Goal: Task Accomplishment & Management: Manage account settings

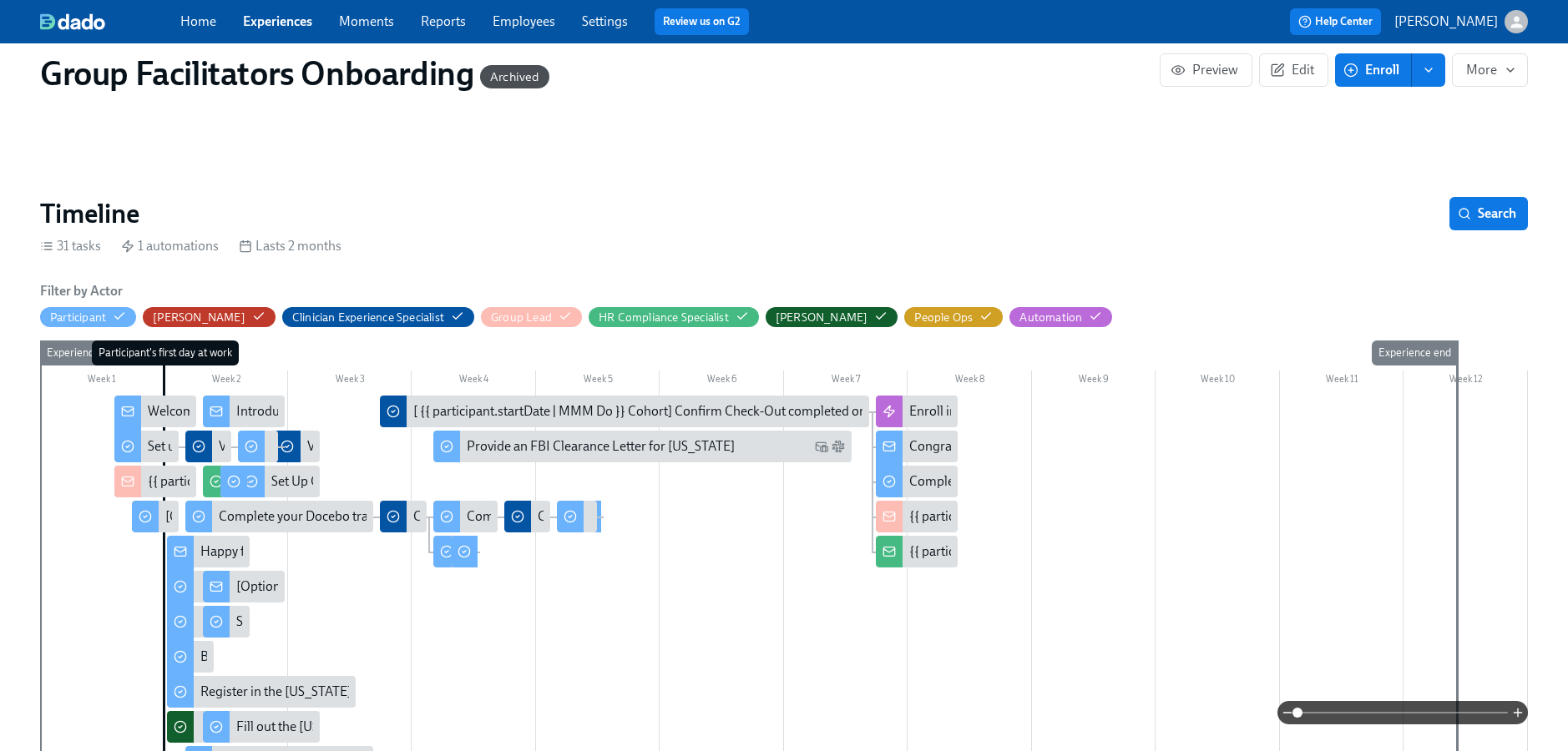
scroll to position [170, 0]
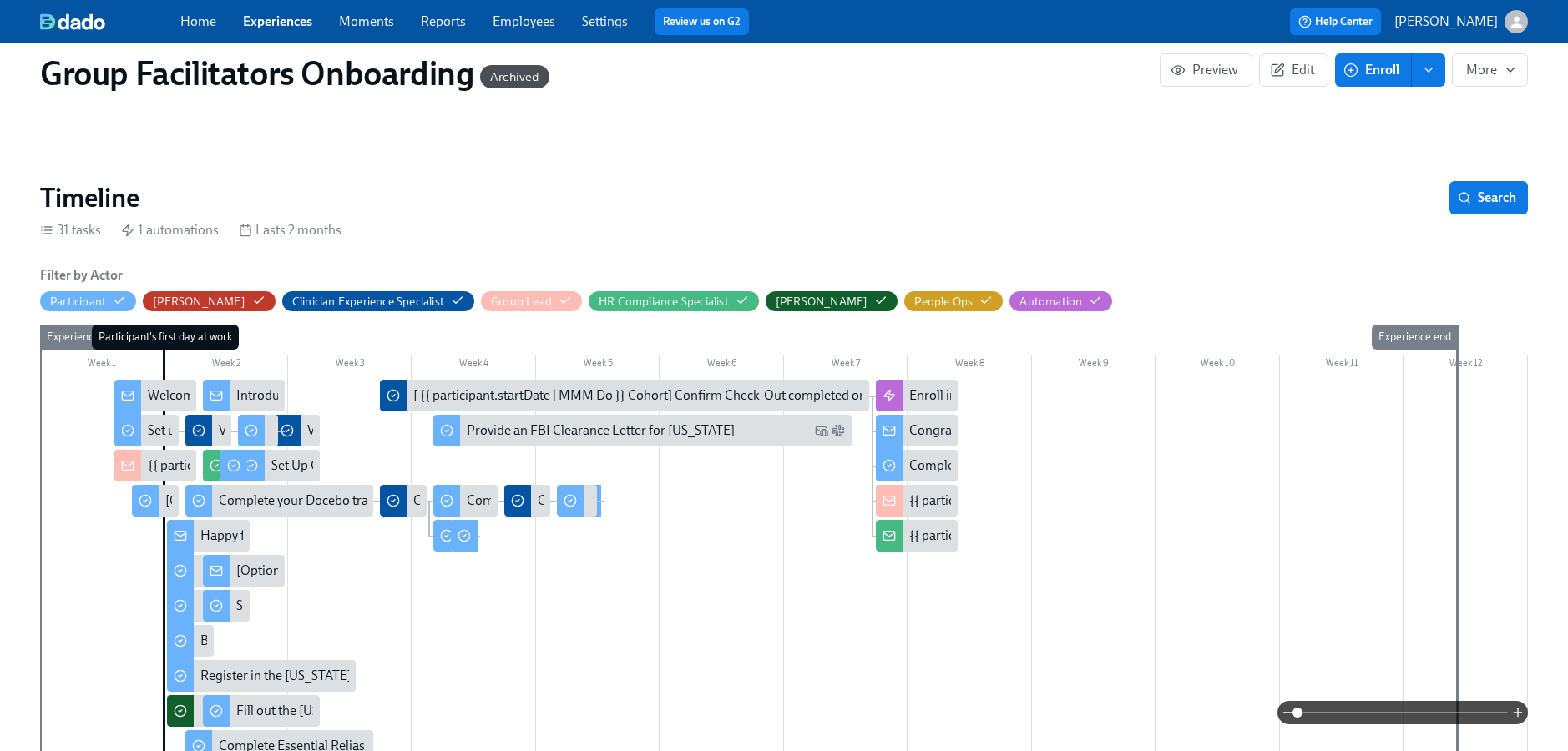
click at [289, 21] on link "Experiences" at bounding box center [277, 21] width 69 height 15
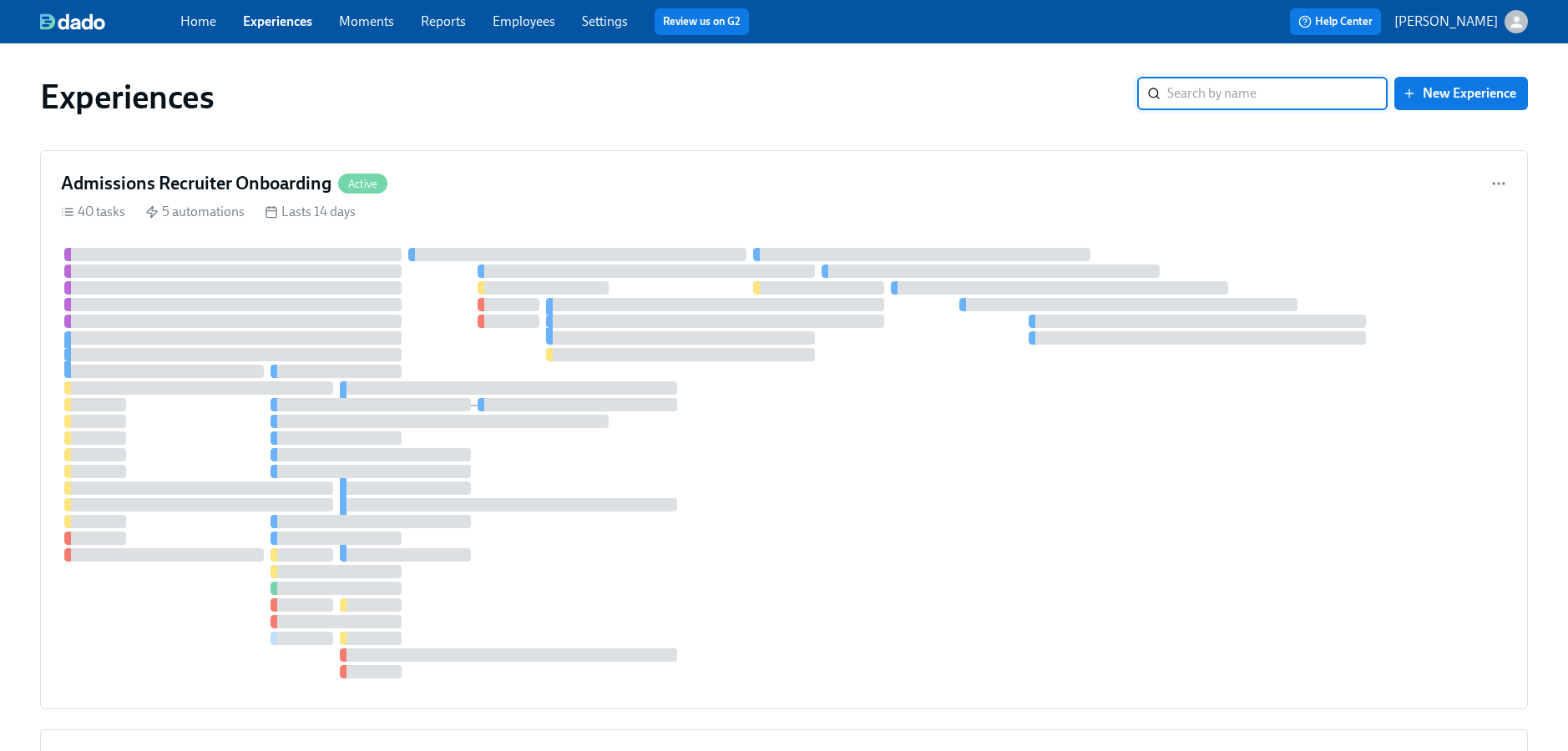
click at [1197, 98] on input "search" at bounding box center [1277, 94] width 221 height 34
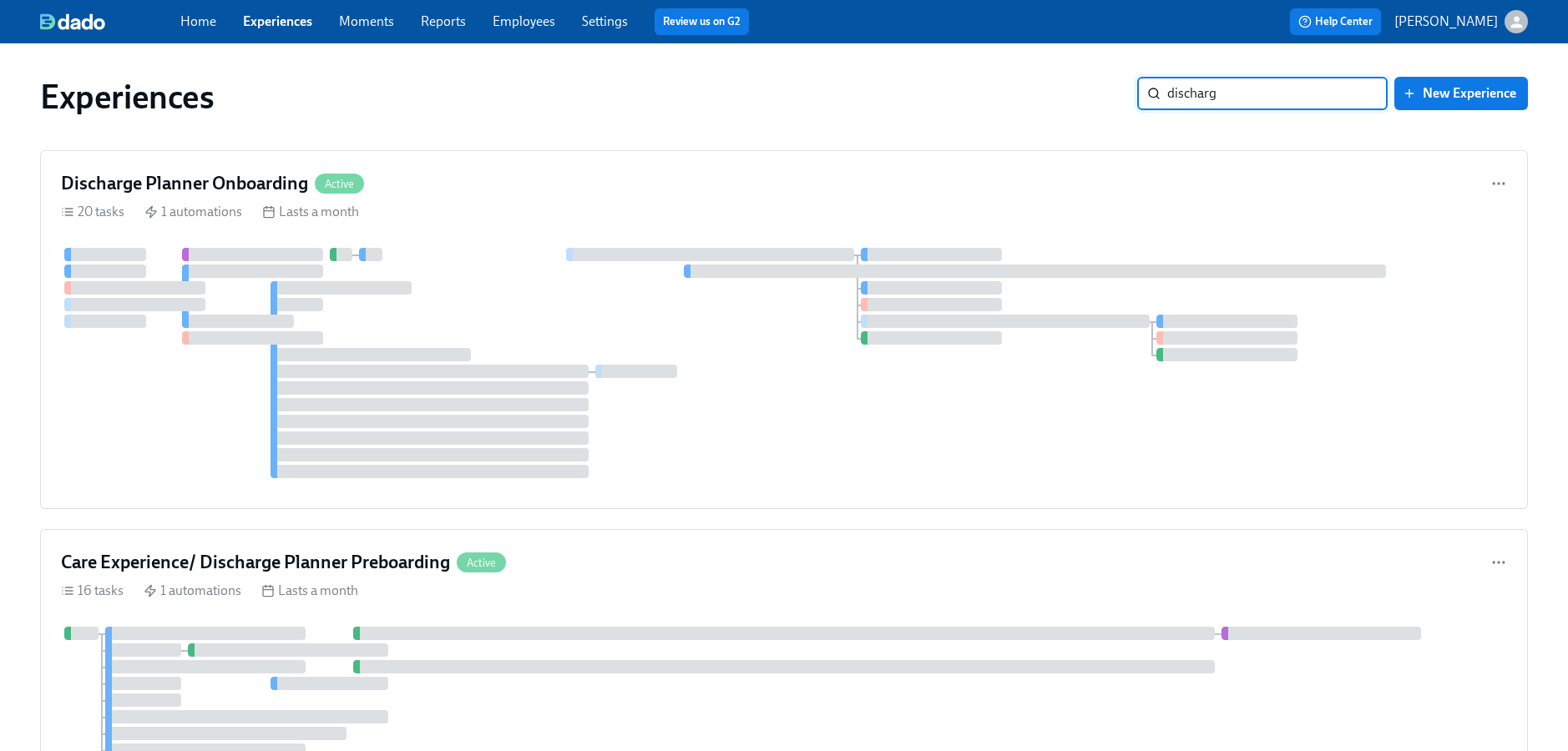
type input "discharge"
click at [749, 325] on div at bounding box center [784, 363] width 1446 height 231
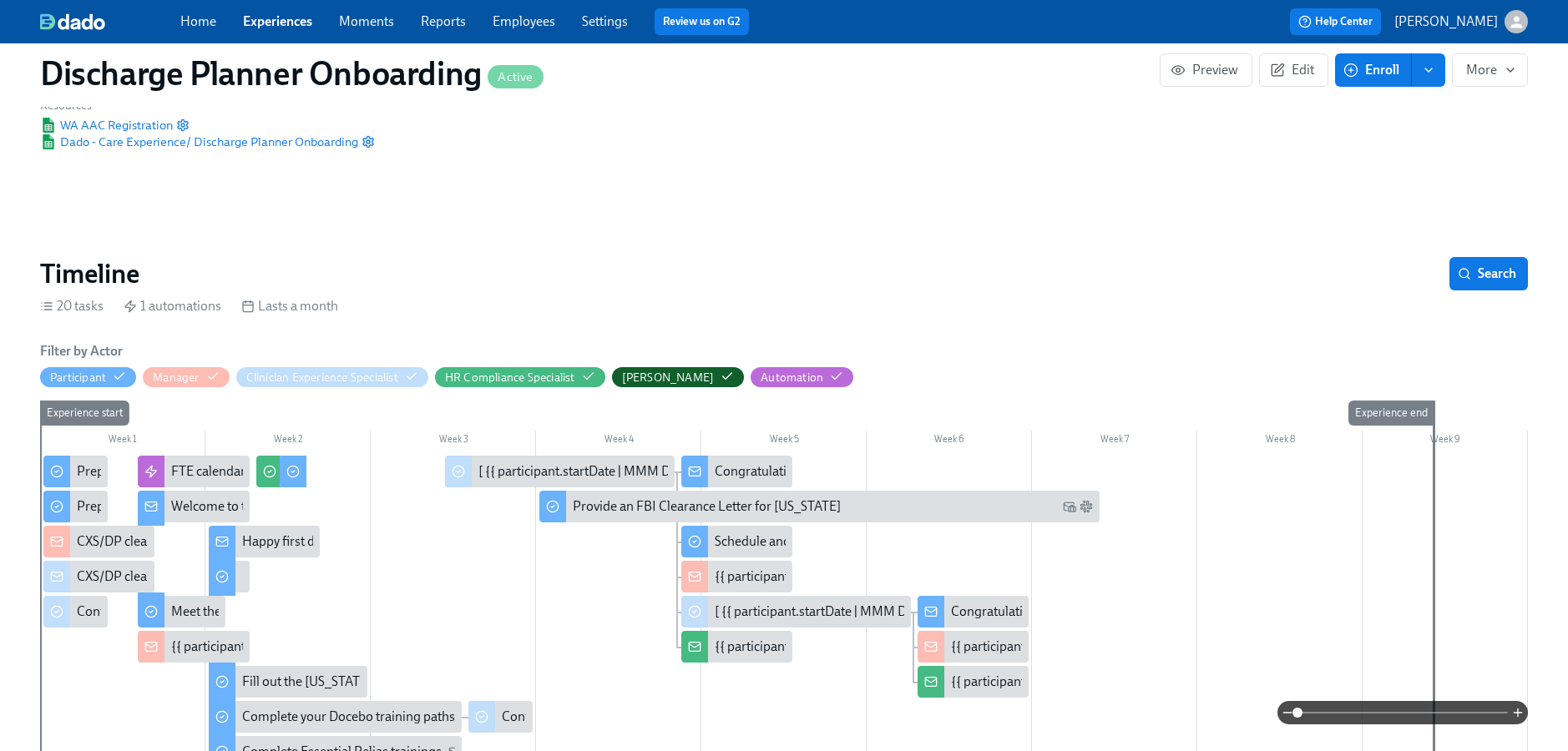
scroll to position [325, 0]
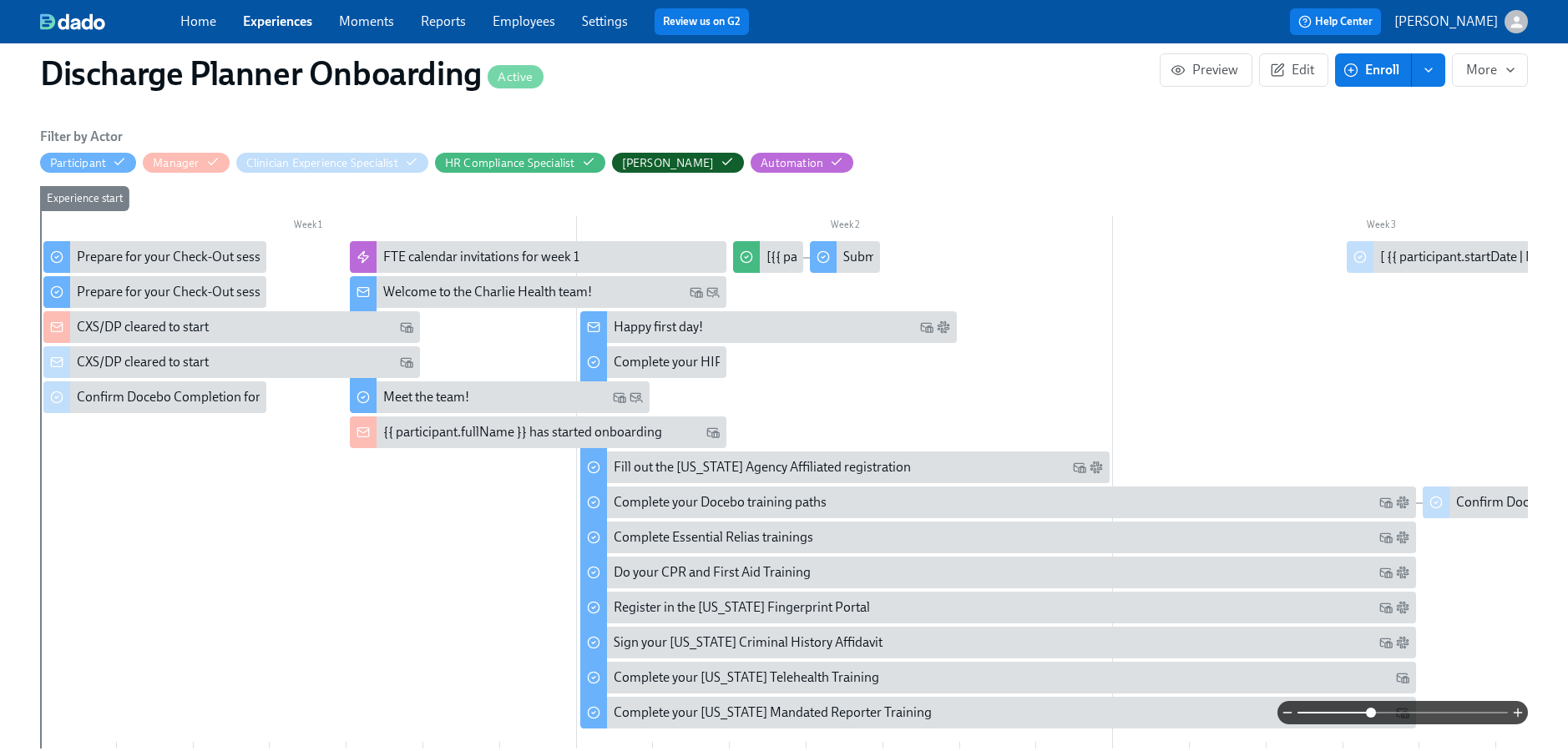
drag, startPoint x: 1299, startPoint y: 713, endPoint x: 1372, endPoint y: 707, distance: 73.2
click at [1372, 707] on span at bounding box center [1371, 712] width 10 height 10
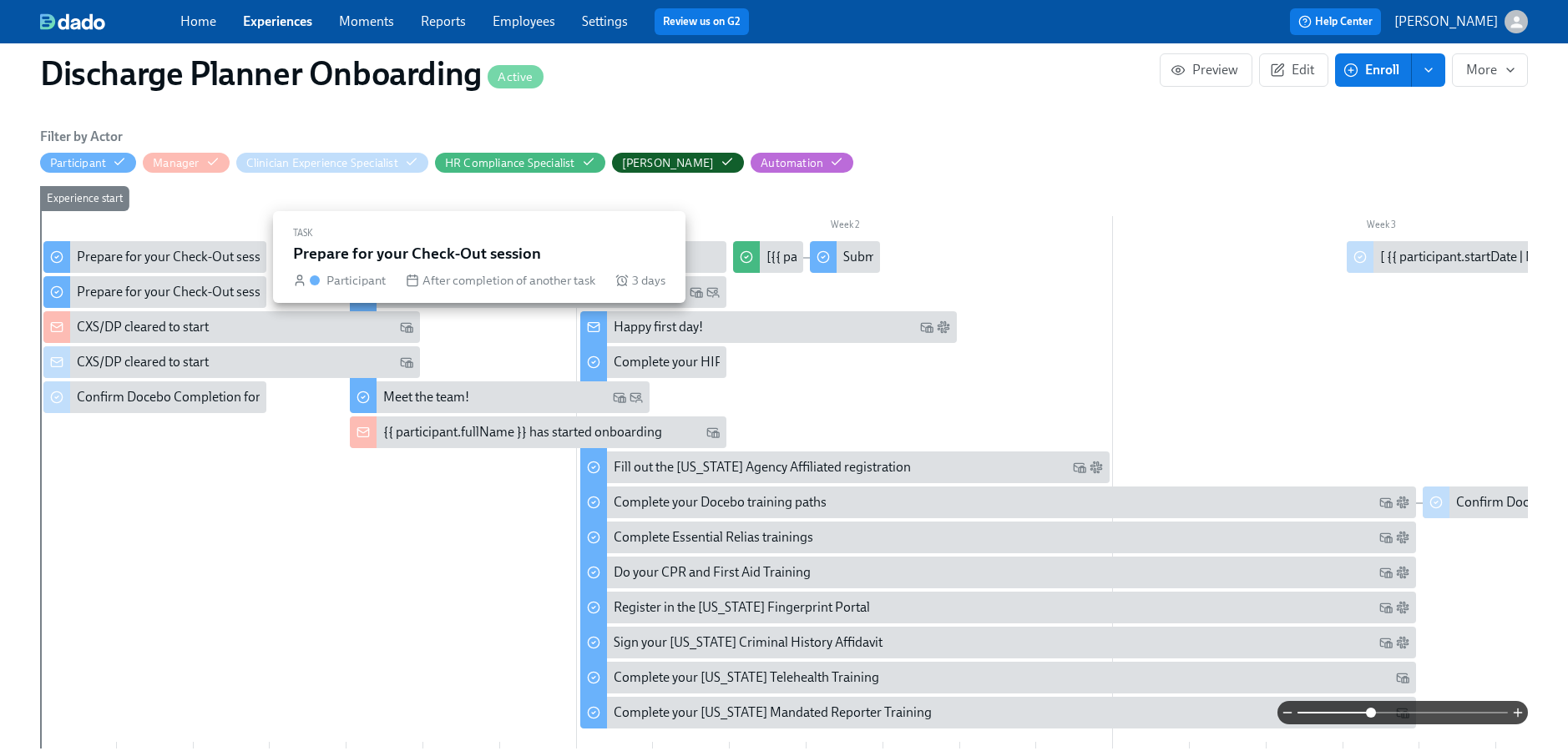
click at [211, 252] on div "Prepare for your Check-Out session" at bounding box center [178, 257] width 202 height 18
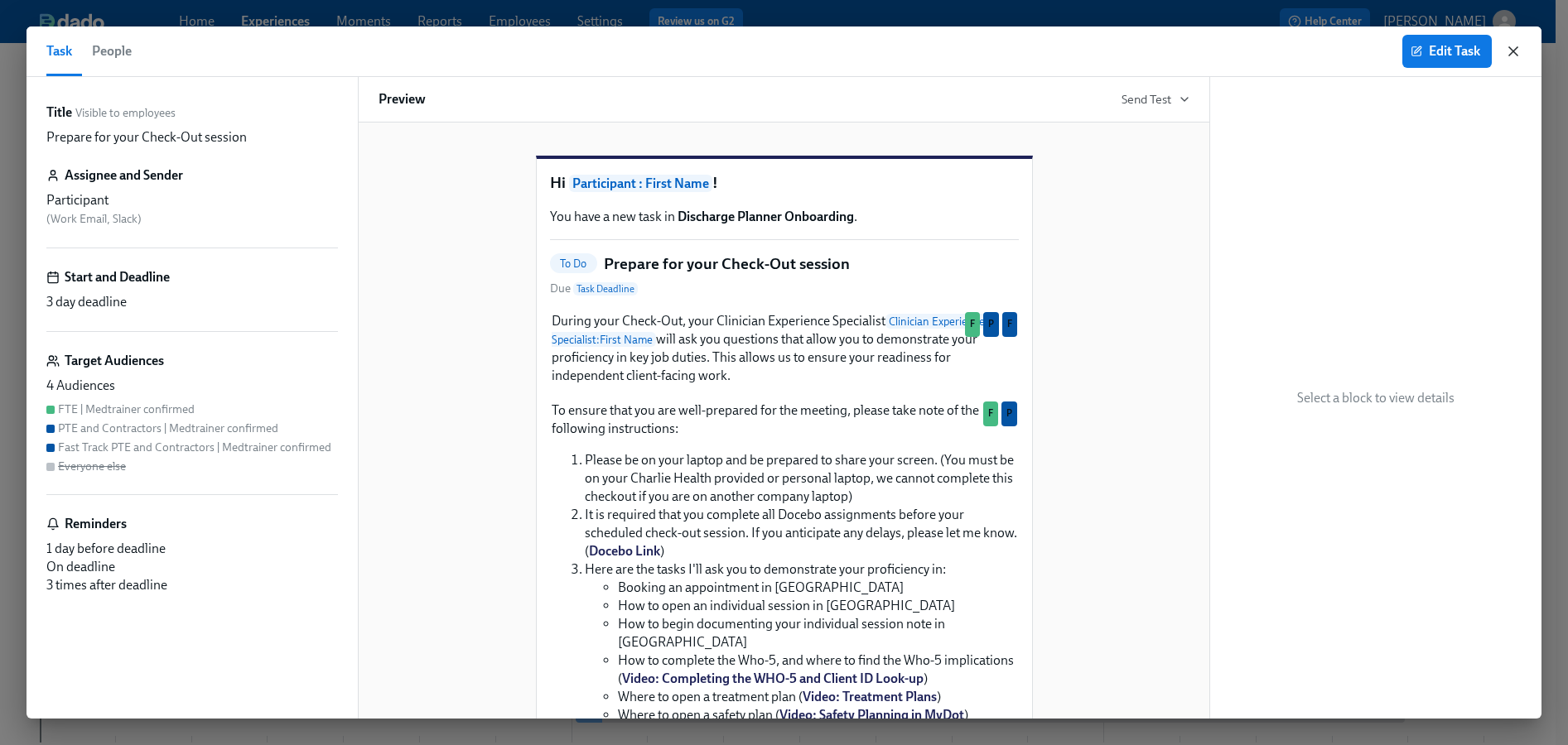
click at [1515, 48] on icon "button" at bounding box center [1513, 51] width 16 height 16
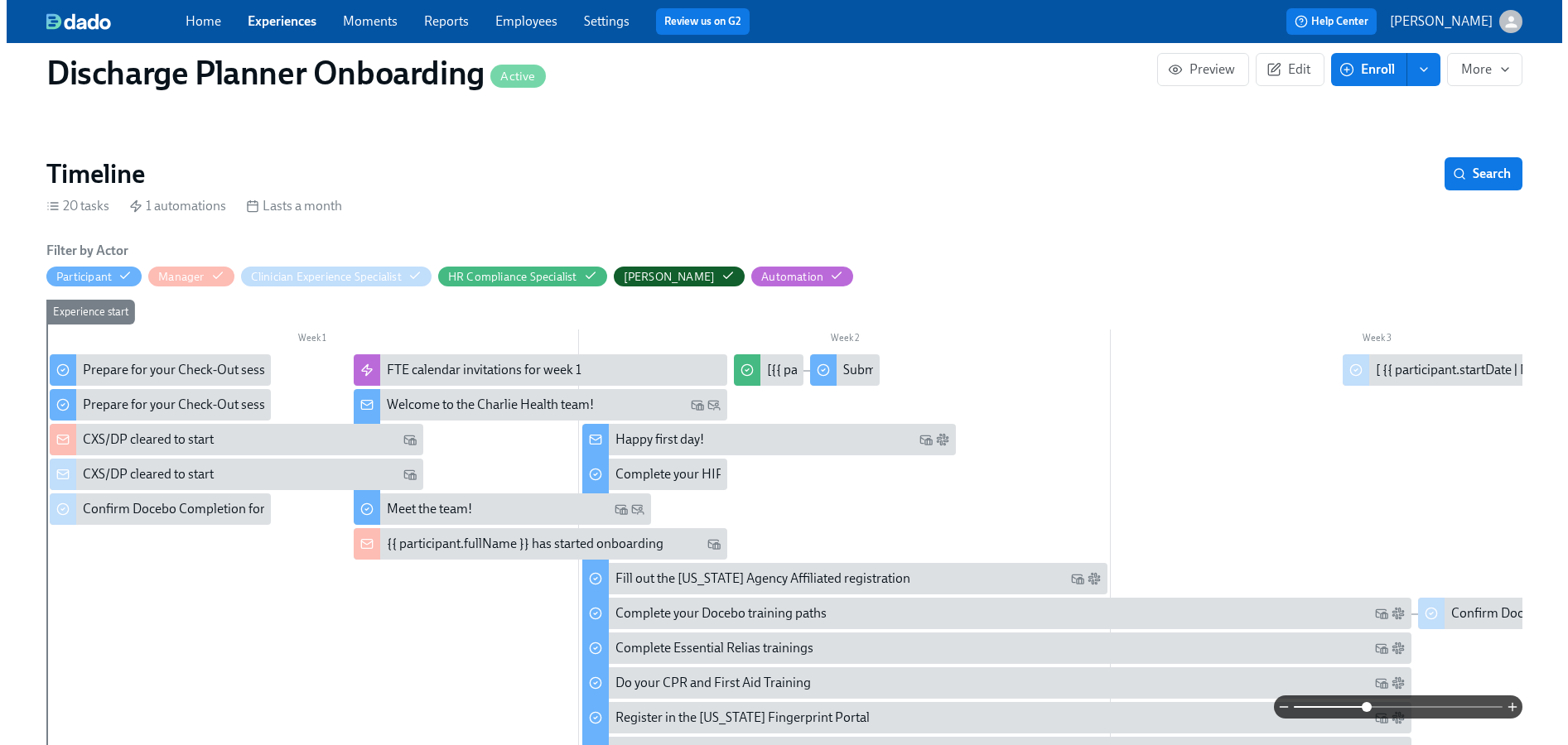
scroll to position [214, 0]
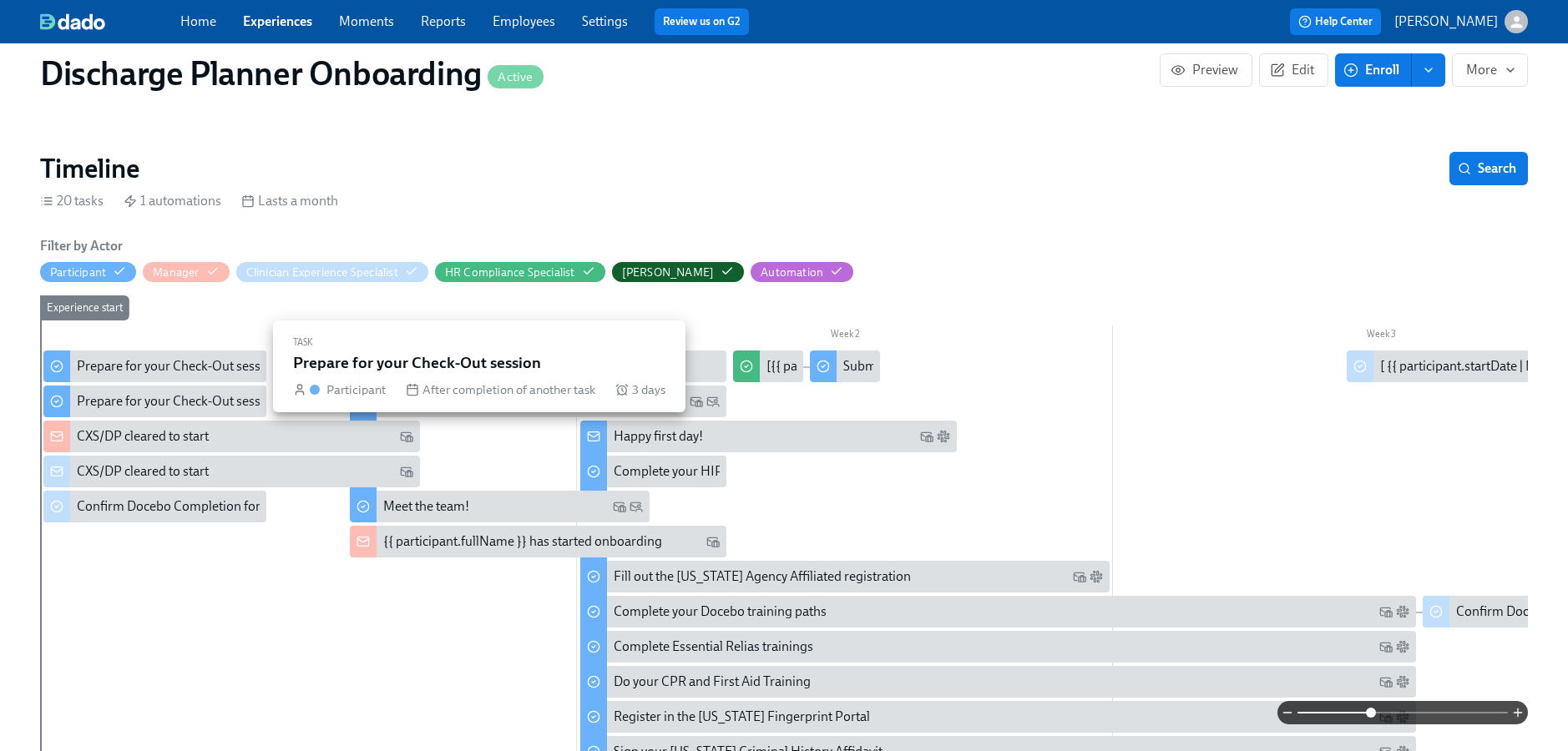
click at [182, 364] on div "Prepare for your Check-Out session" at bounding box center [178, 366] width 202 height 18
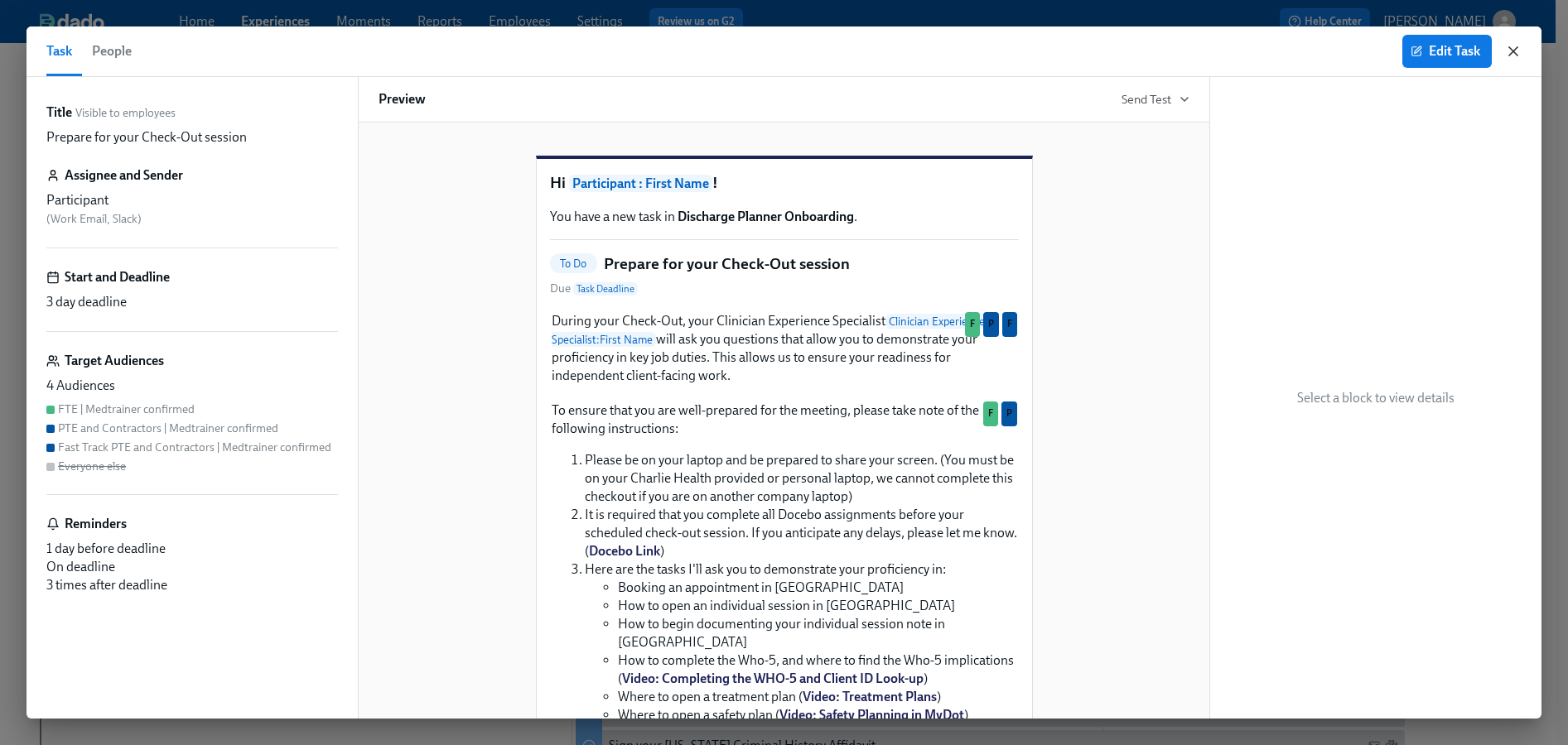
click at [1520, 55] on icon "button" at bounding box center [1513, 51] width 16 height 16
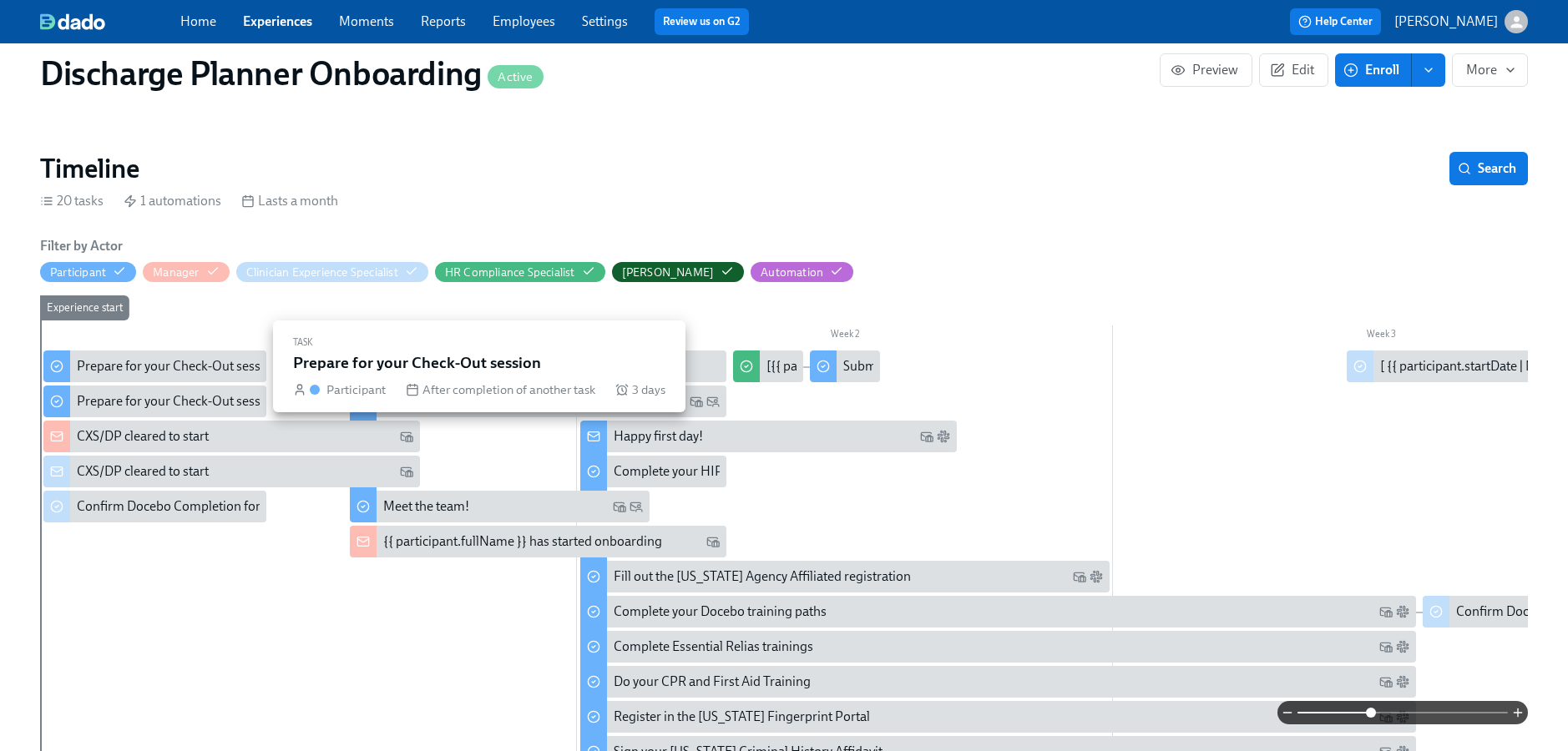
click at [150, 369] on div "Prepare for your Check-Out session" at bounding box center [178, 366] width 202 height 18
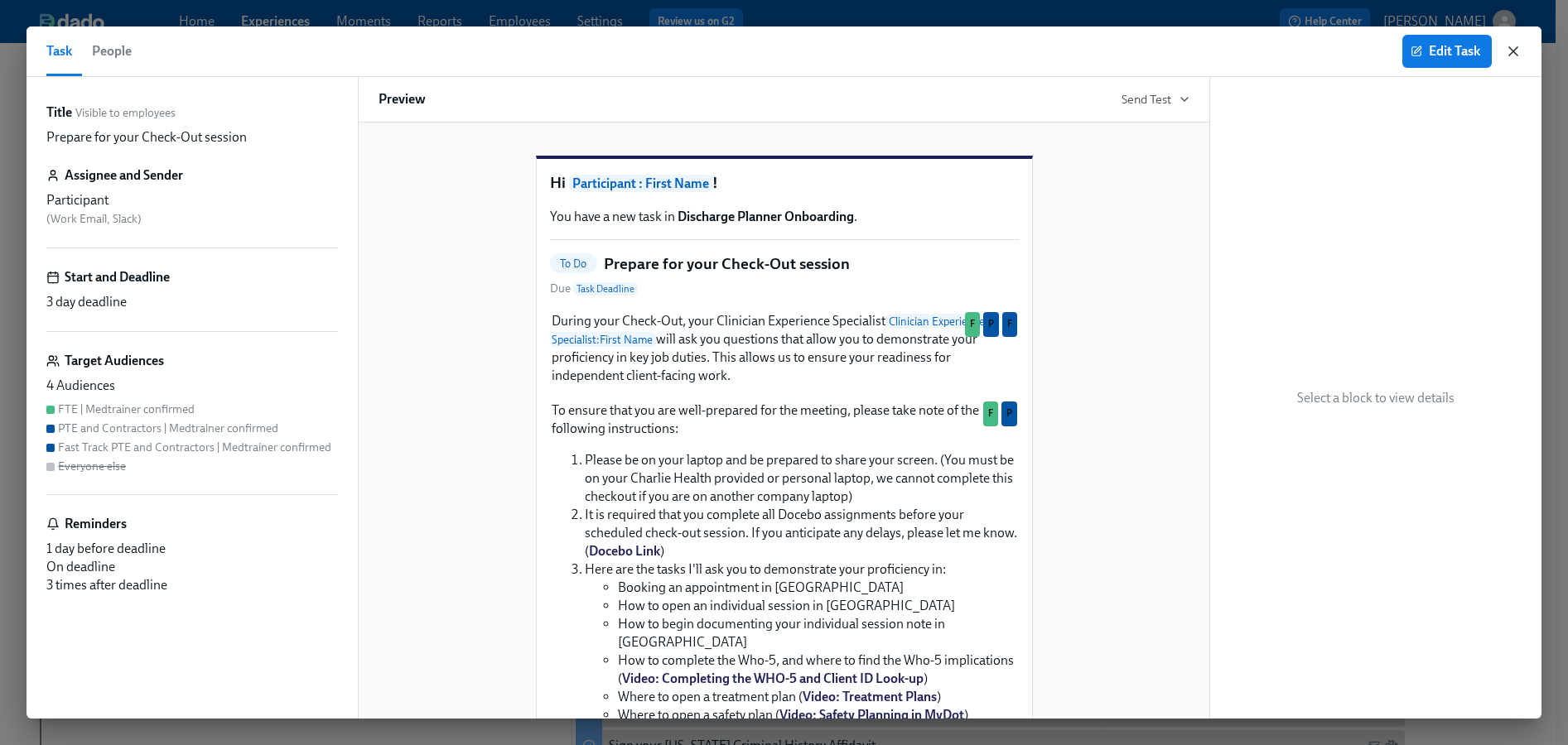
click at [1519, 51] on icon "button" at bounding box center [1513, 51] width 16 height 16
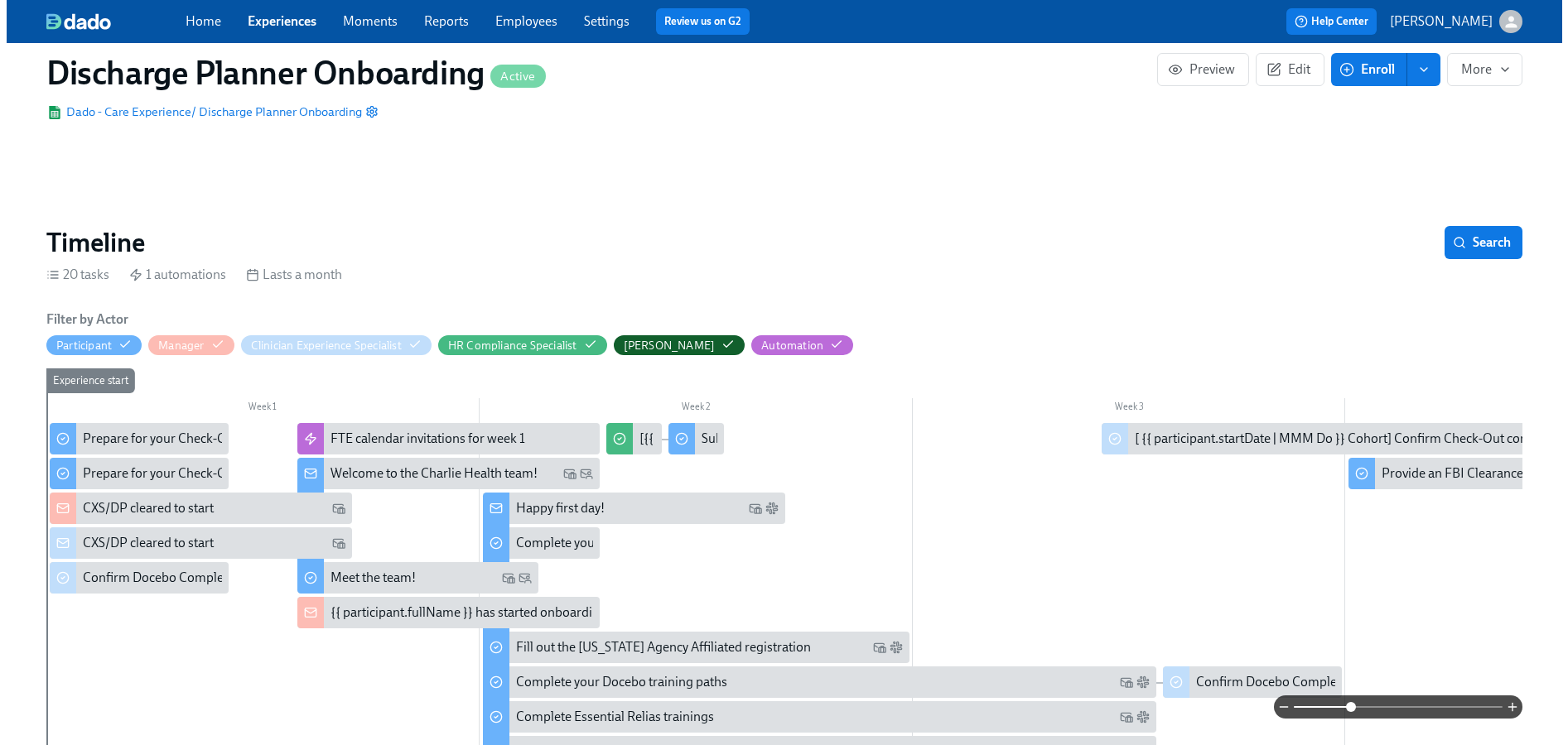
scroll to position [77, 0]
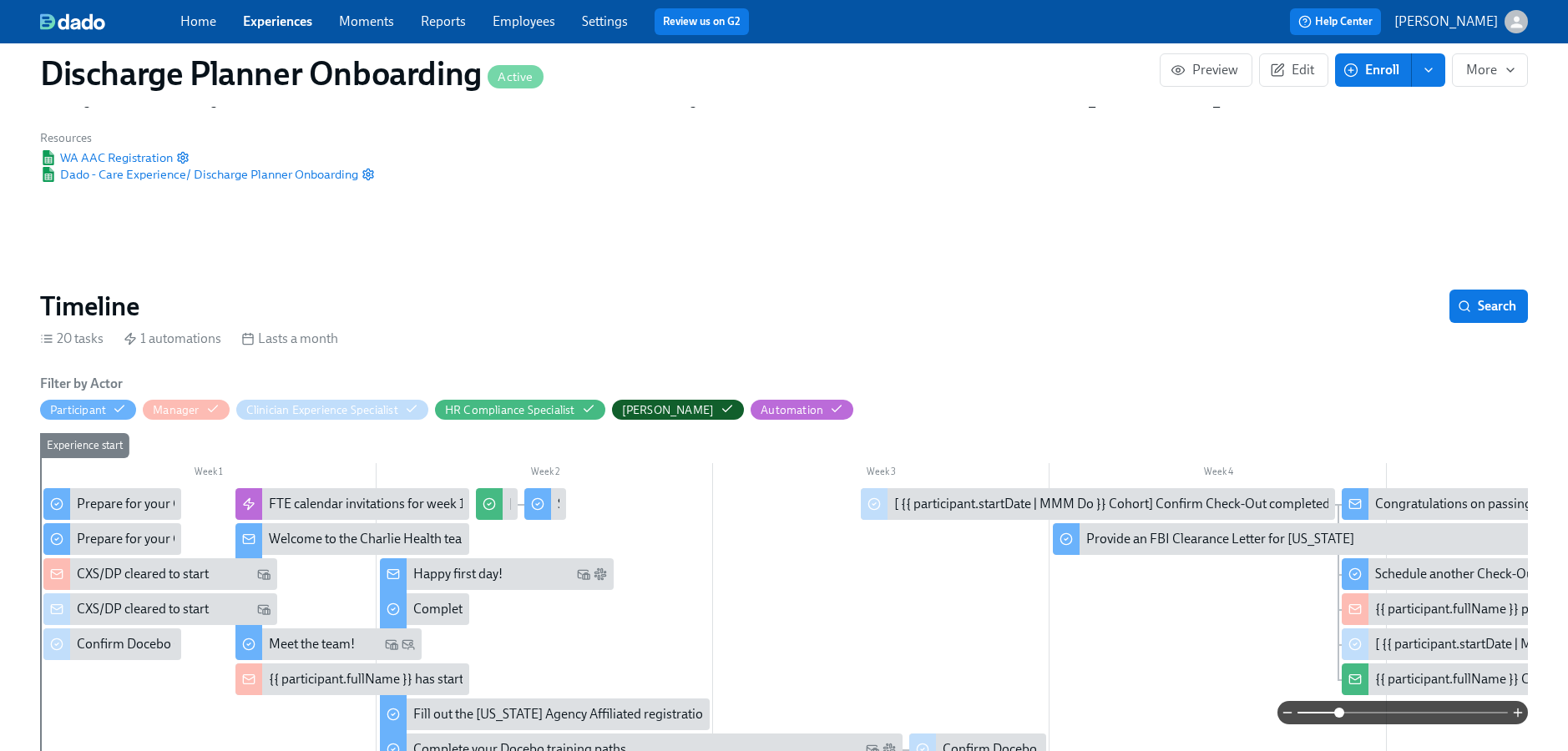
drag, startPoint x: 1368, startPoint y: 710, endPoint x: 1338, endPoint y: 712, distance: 30.1
click at [1338, 712] on span at bounding box center [1339, 712] width 10 height 10
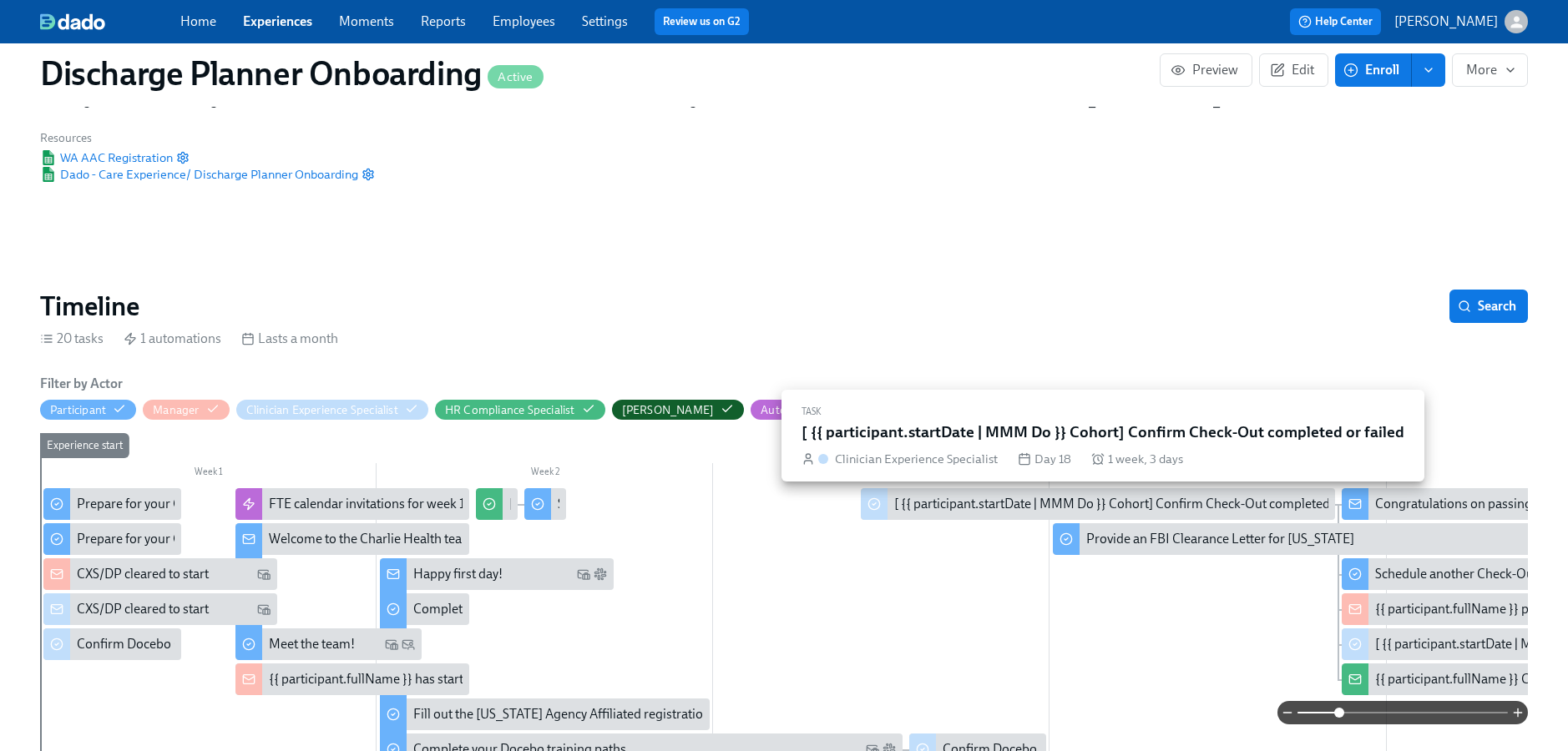
click at [948, 506] on div "[ {{ participant.startDate | MMM Do }} Cohort] Confirm Check-Out completed or f…" at bounding box center [1136, 504] width 485 height 18
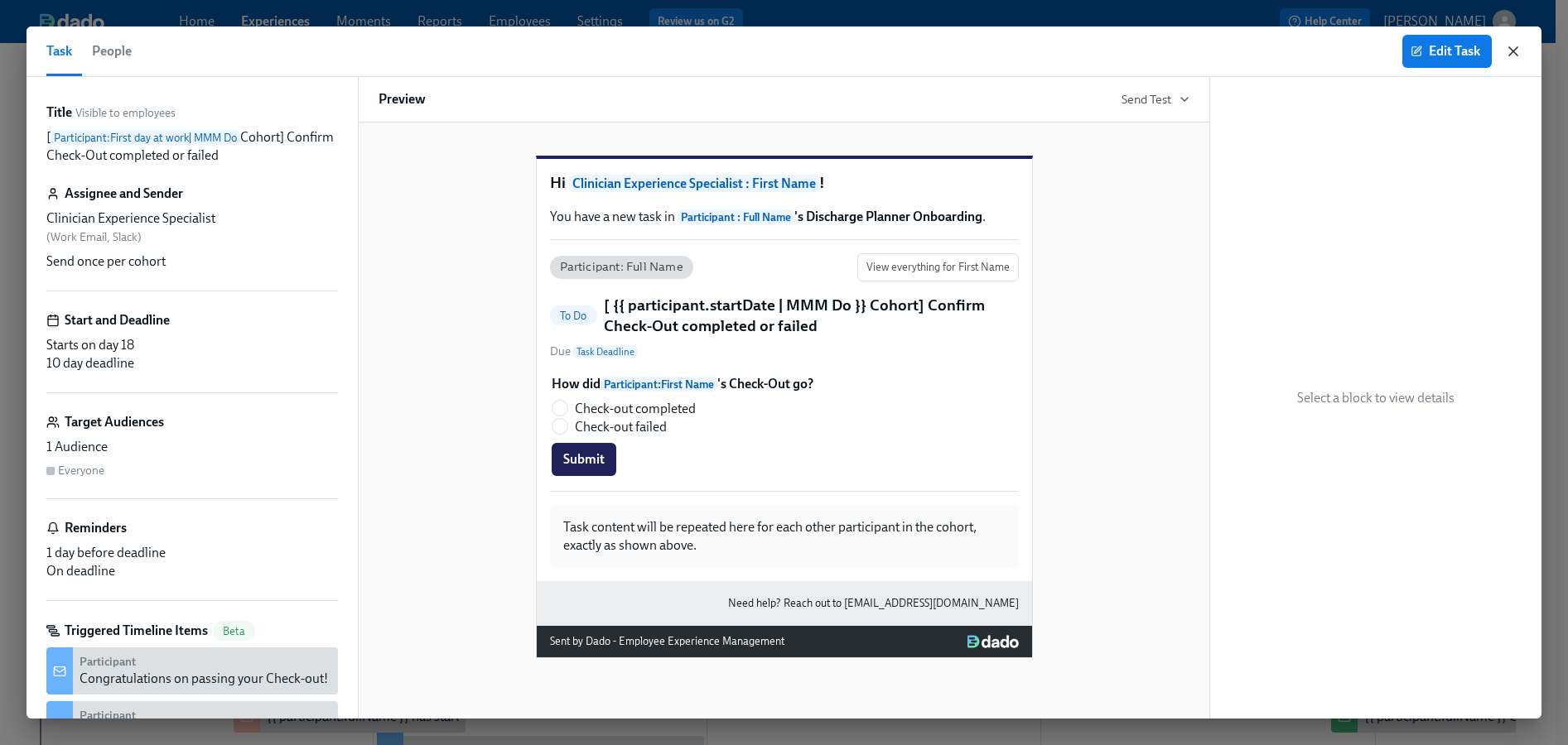
click at [1512, 49] on icon "button" at bounding box center [1513, 51] width 16 height 16
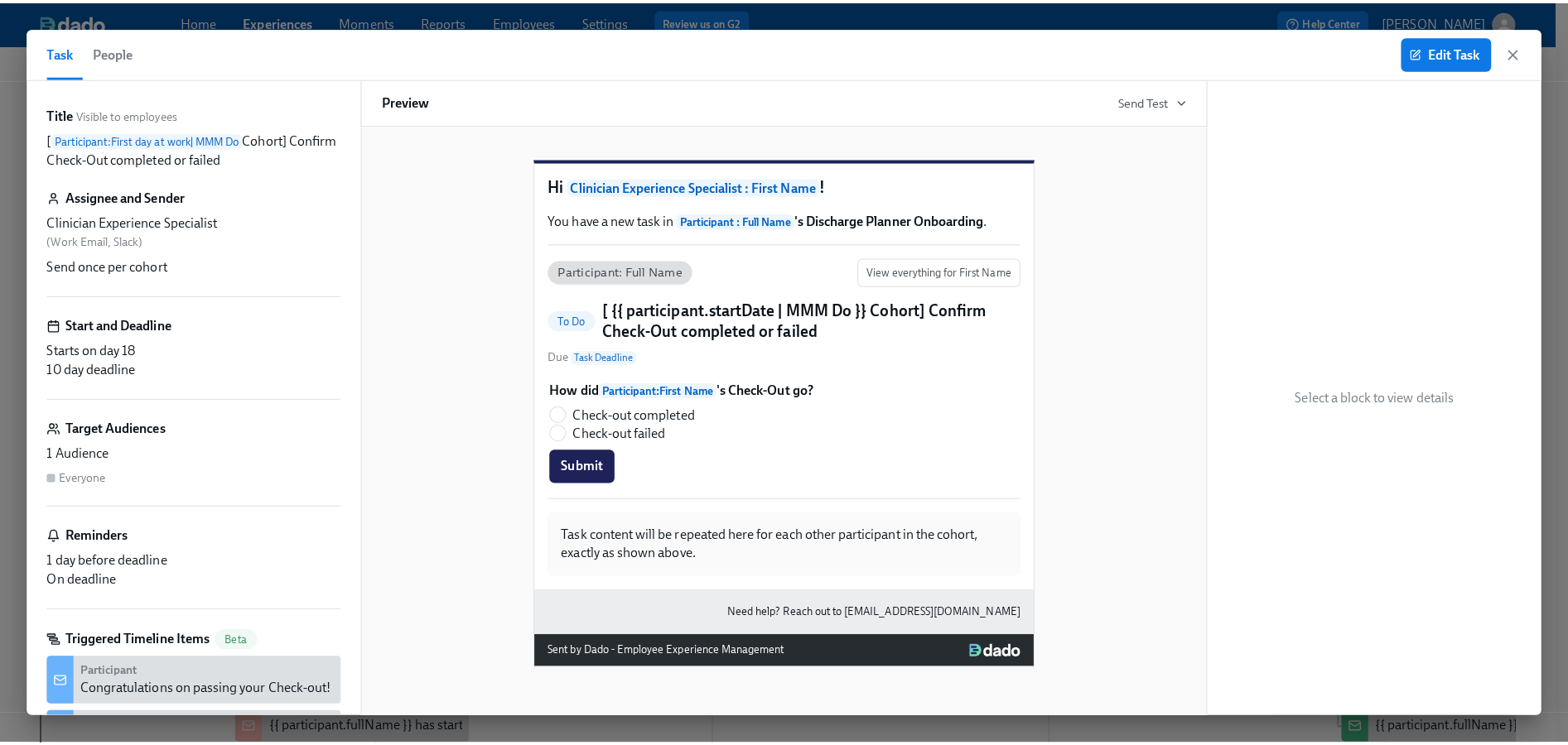
scroll to position [0, 1116]
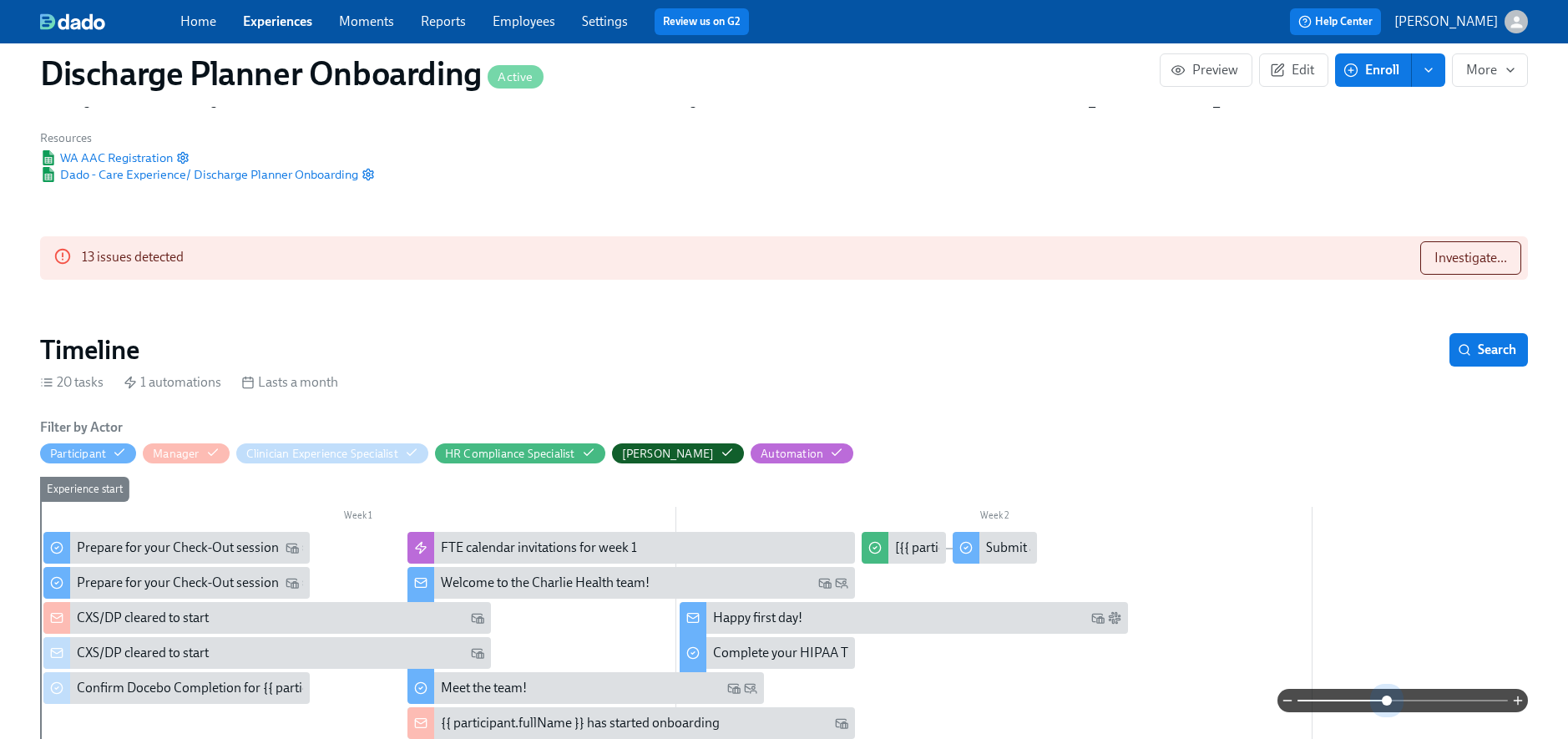
drag, startPoint x: 1339, startPoint y: 699, endPoint x: 1050, endPoint y: 604, distance: 304.2
click at [1390, 698] on span at bounding box center [1386, 700] width 10 height 10
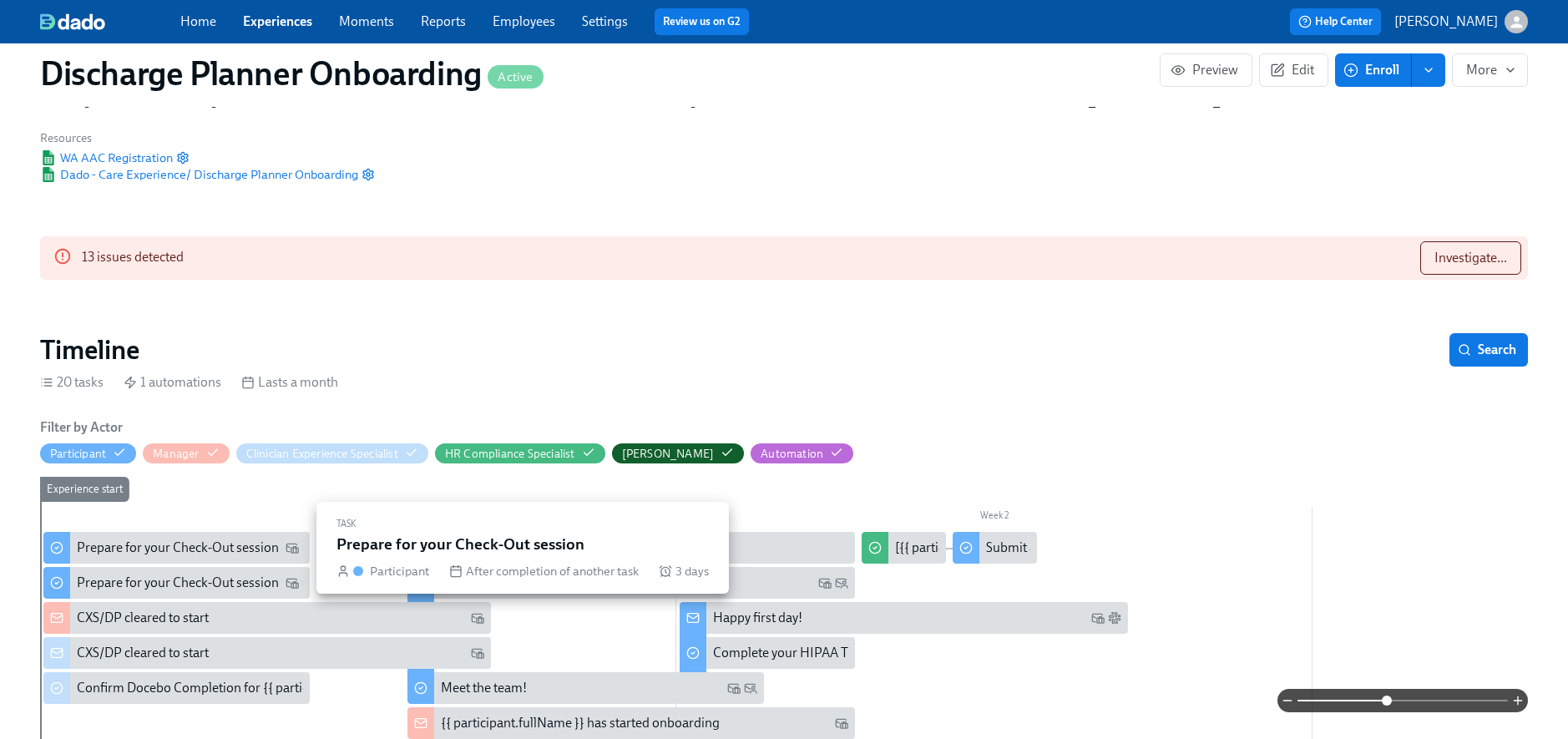
click at [223, 553] on div "Prepare for your Check-Out session" at bounding box center [178, 547] width 202 height 18
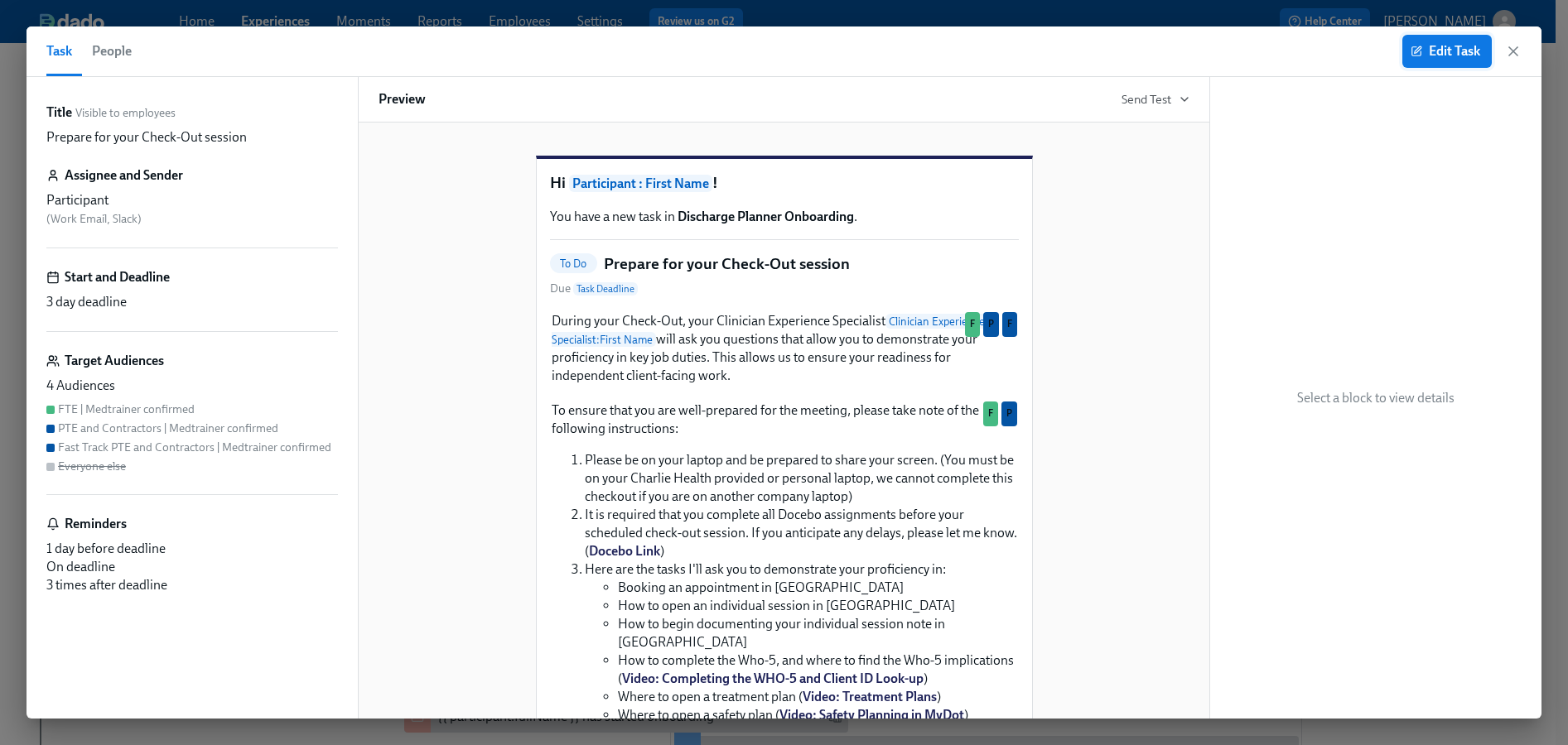
click at [1440, 48] on span "Edit Task" at bounding box center [1447, 51] width 67 height 16
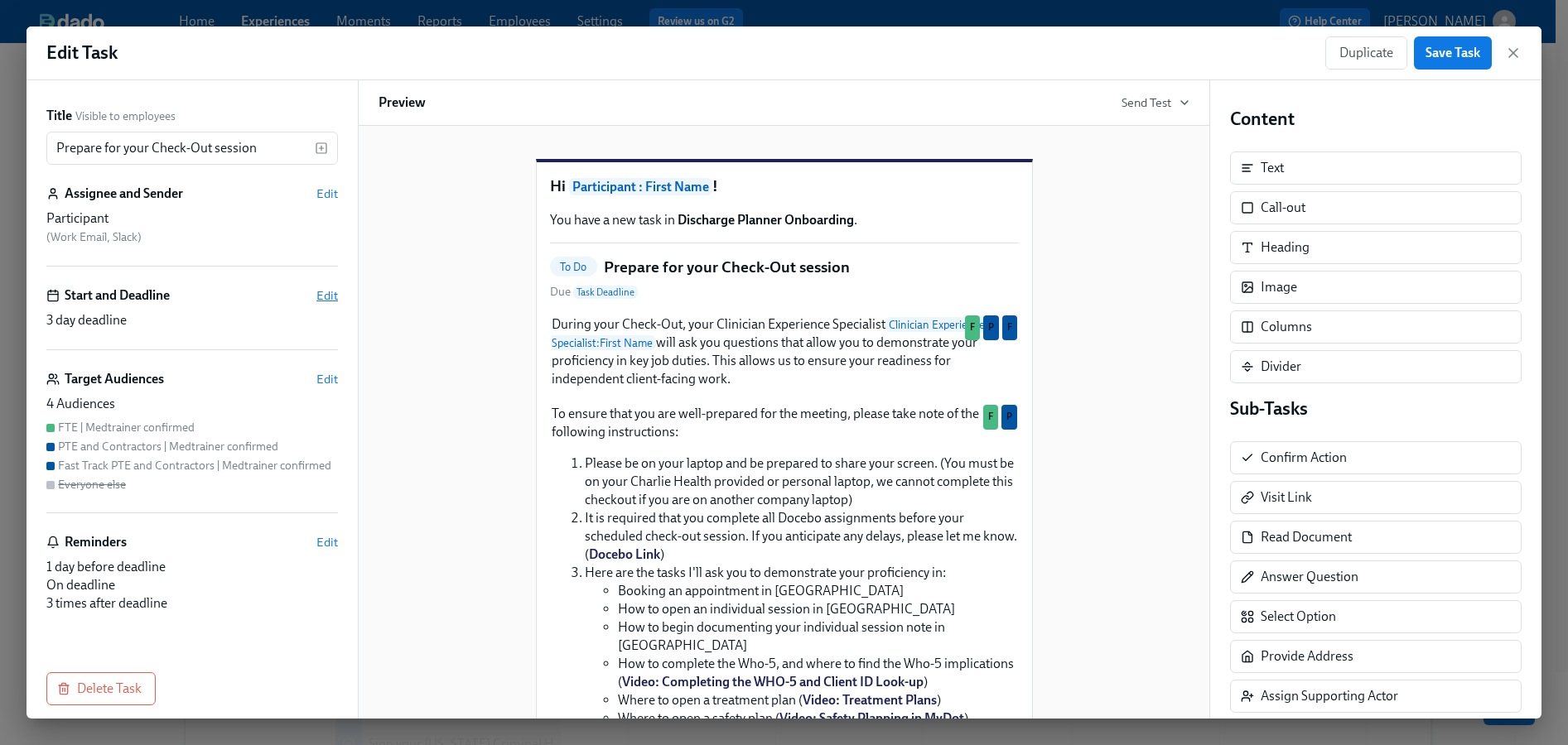
click at [316, 294] on span "Edit" at bounding box center [327, 295] width 22 height 16
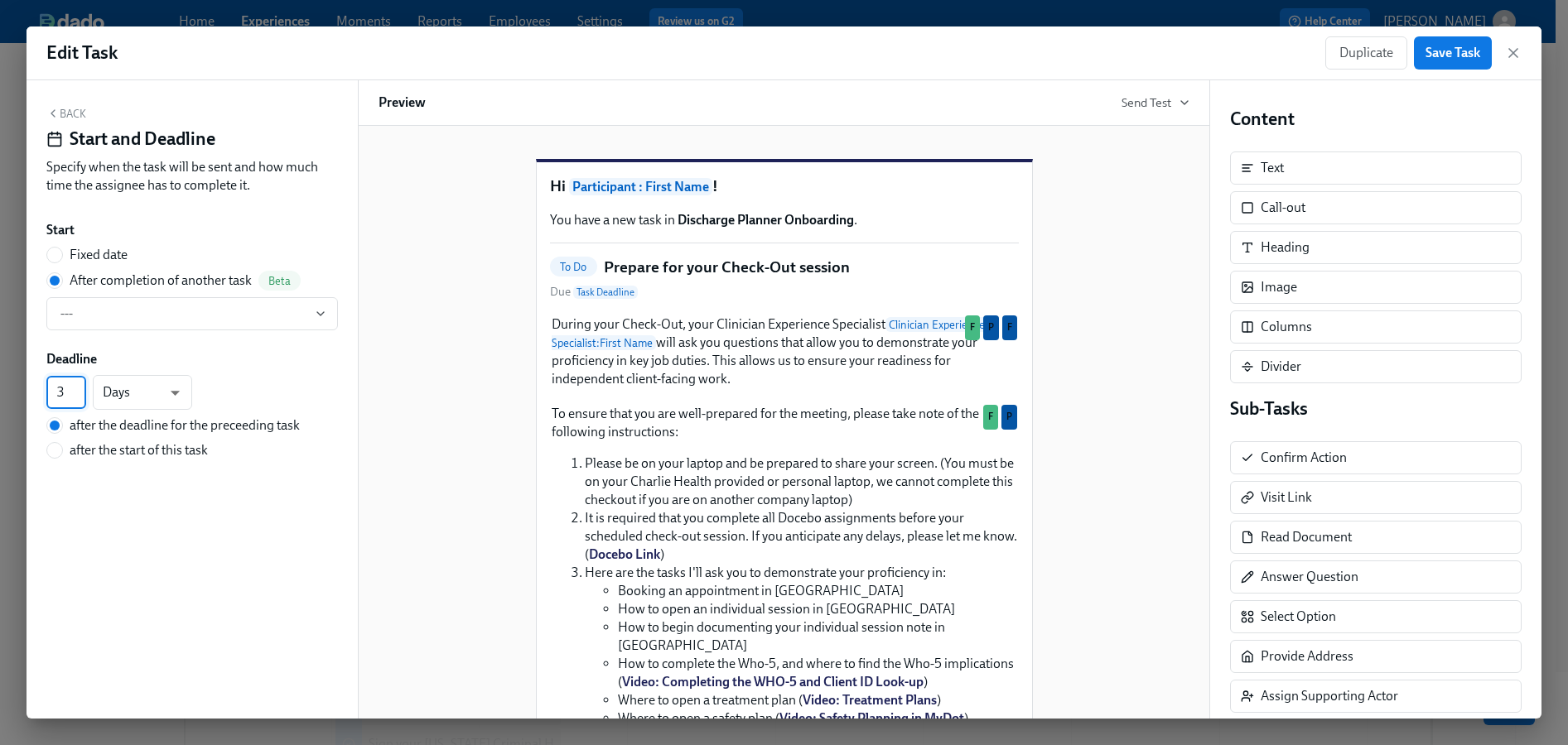
click at [56, 394] on input "3" at bounding box center [66, 392] width 40 height 33
click at [77, 117] on button "Back" at bounding box center [66, 114] width 40 height 14
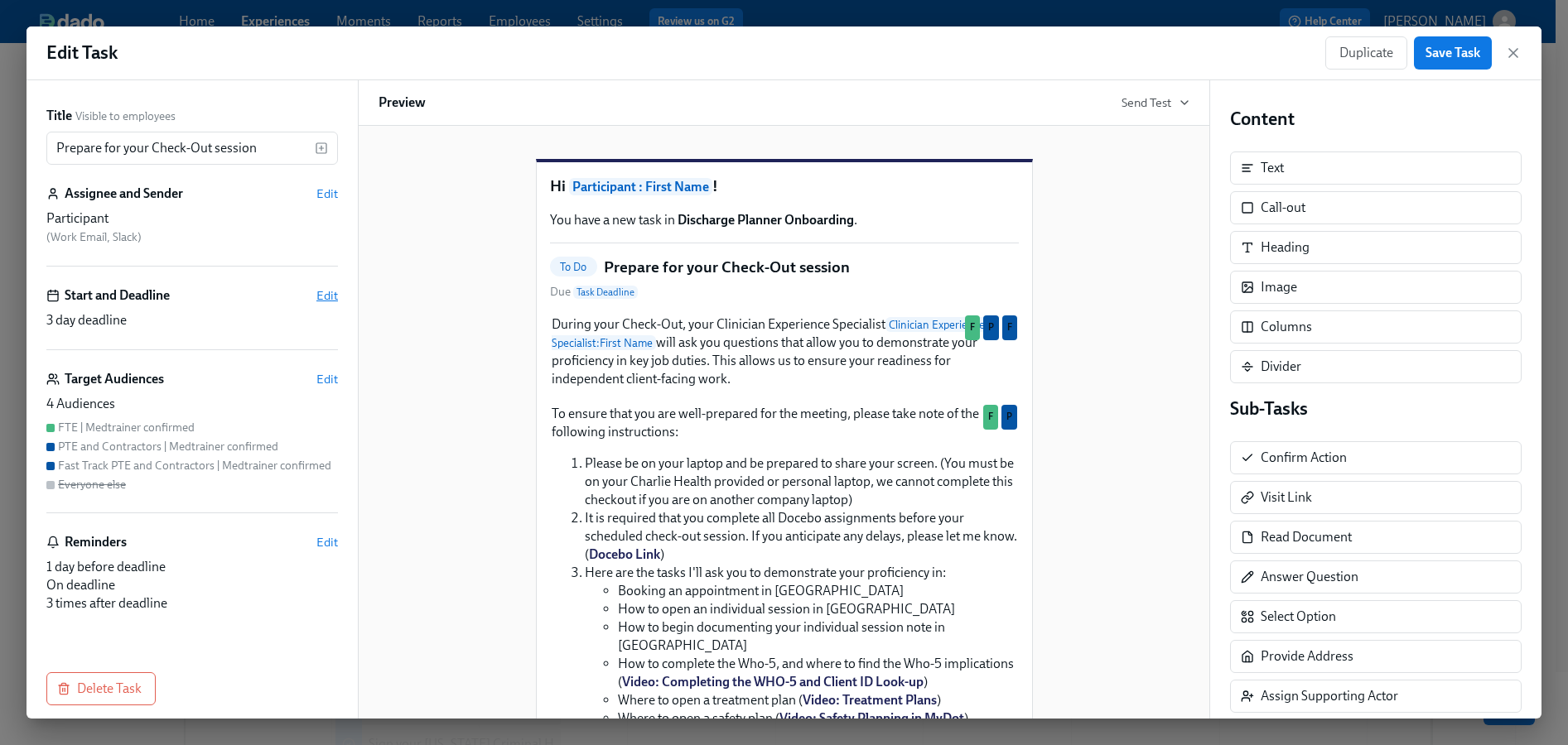
click at [316, 296] on span "Edit" at bounding box center [327, 295] width 22 height 16
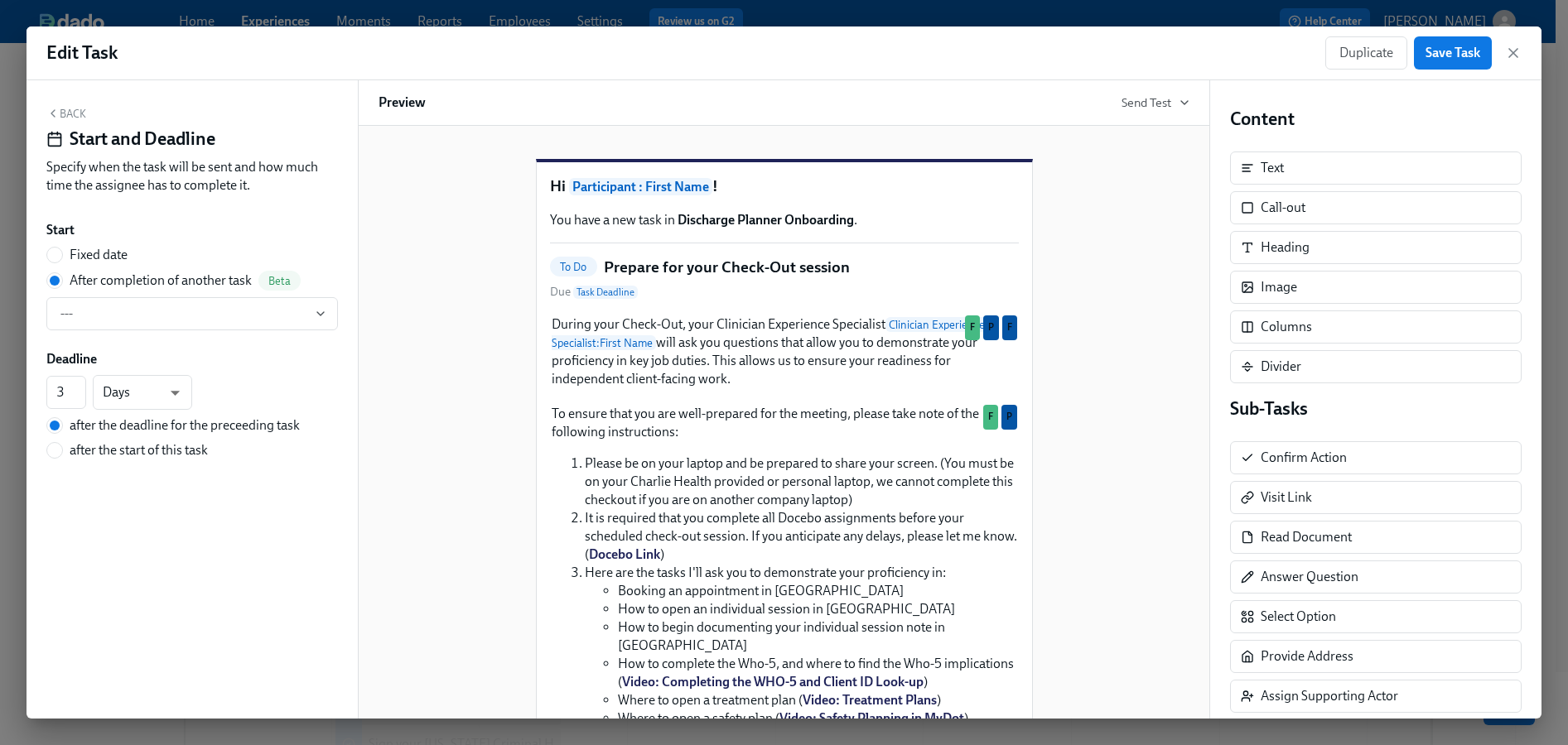
click at [101, 250] on span "Fixed date" at bounding box center [98, 255] width 58 height 18
click at [62, 250] on input "Fixed date" at bounding box center [54, 255] width 15 height 15
radio input "true"
radio input "false"
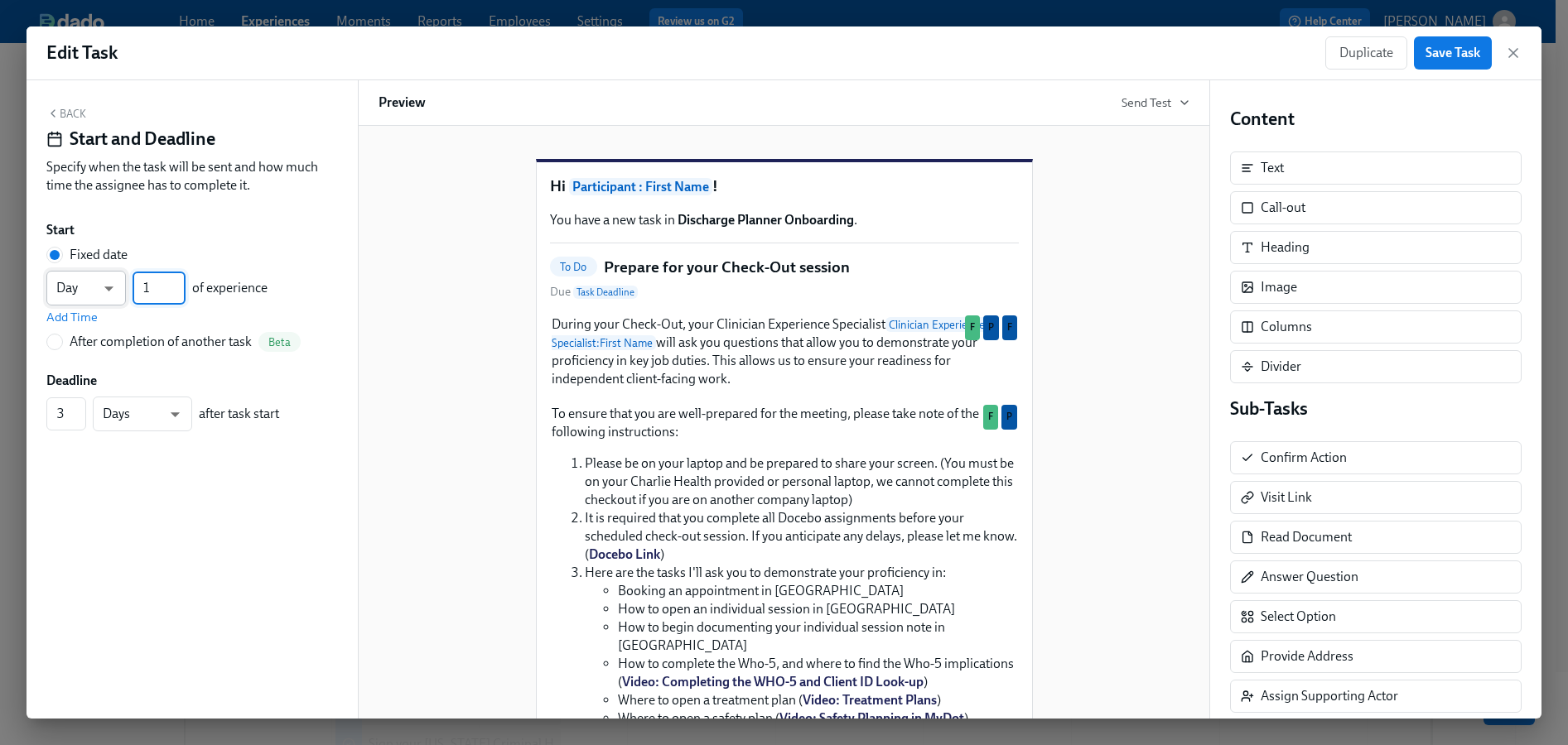
drag, startPoint x: 150, startPoint y: 284, endPoint x: 113, endPoint y: 289, distance: 37.3
click at [113, 289] on div "Day d ​ 1 ​ of experience" at bounding box center [156, 288] width 221 height 35
type input "18"
click at [1463, 60] on span "Save Task" at bounding box center [1453, 53] width 55 height 16
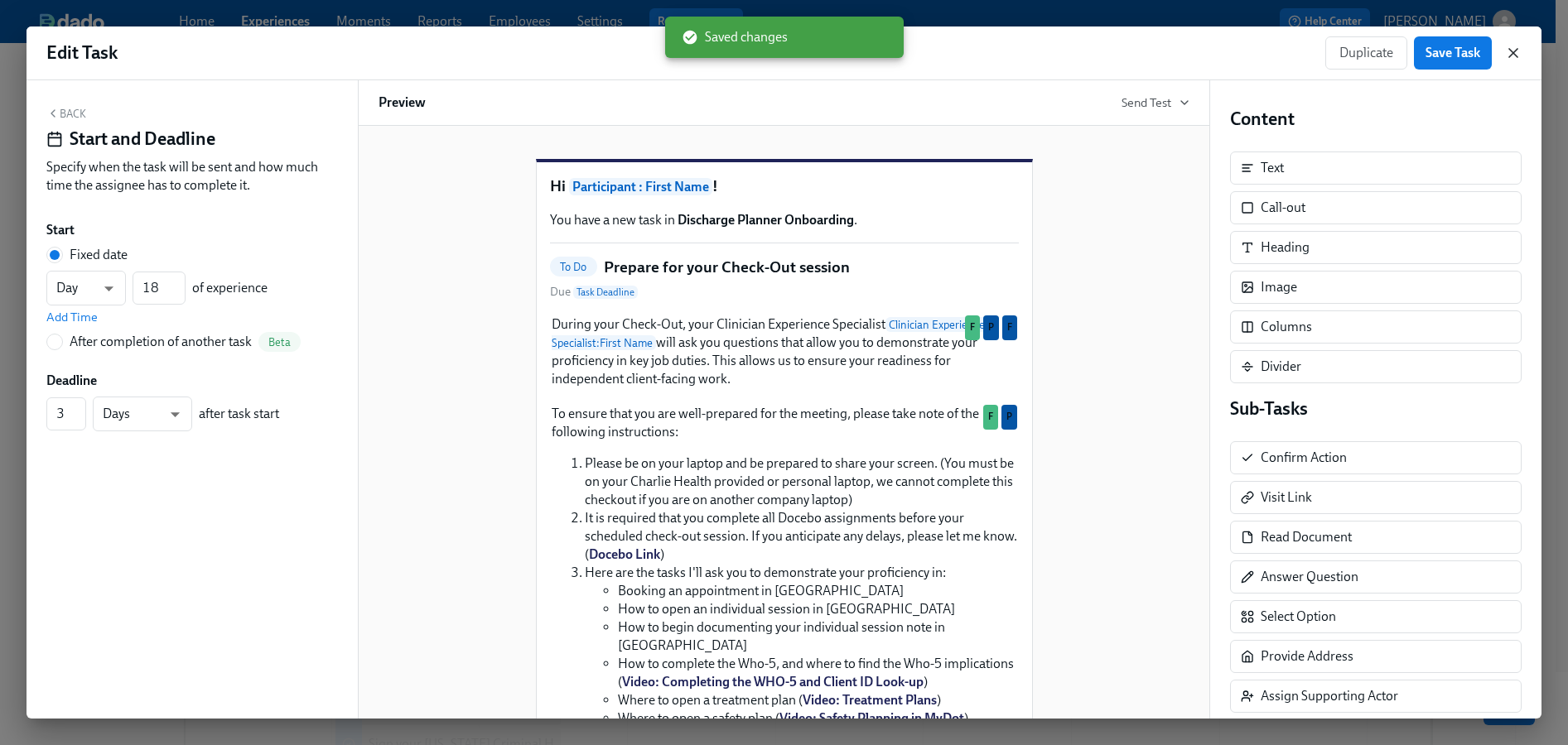
click at [1509, 50] on icon "button" at bounding box center [1513, 53] width 16 height 16
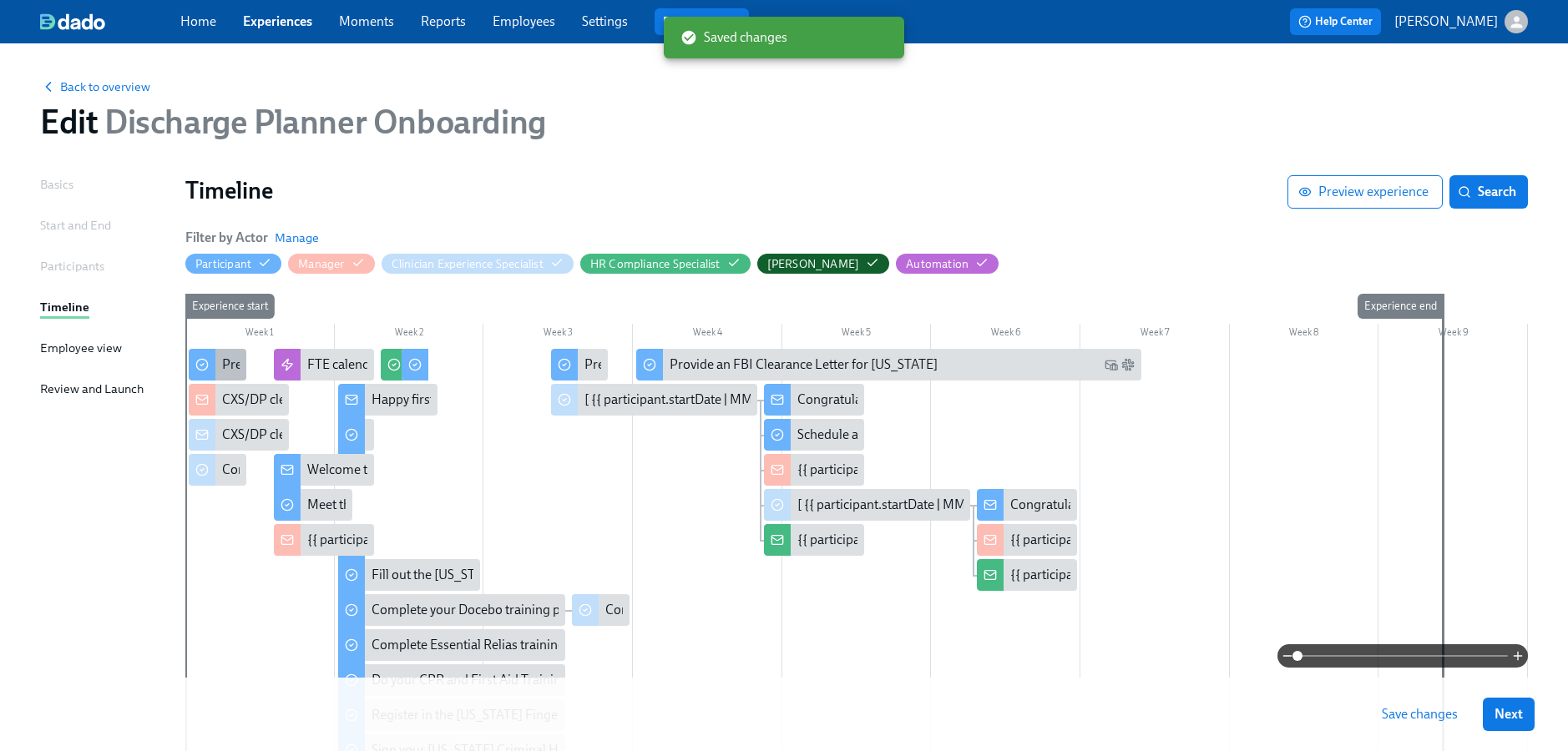
click at [239, 363] on div "Prepare for your Check-Out session" at bounding box center [323, 365] width 202 height 18
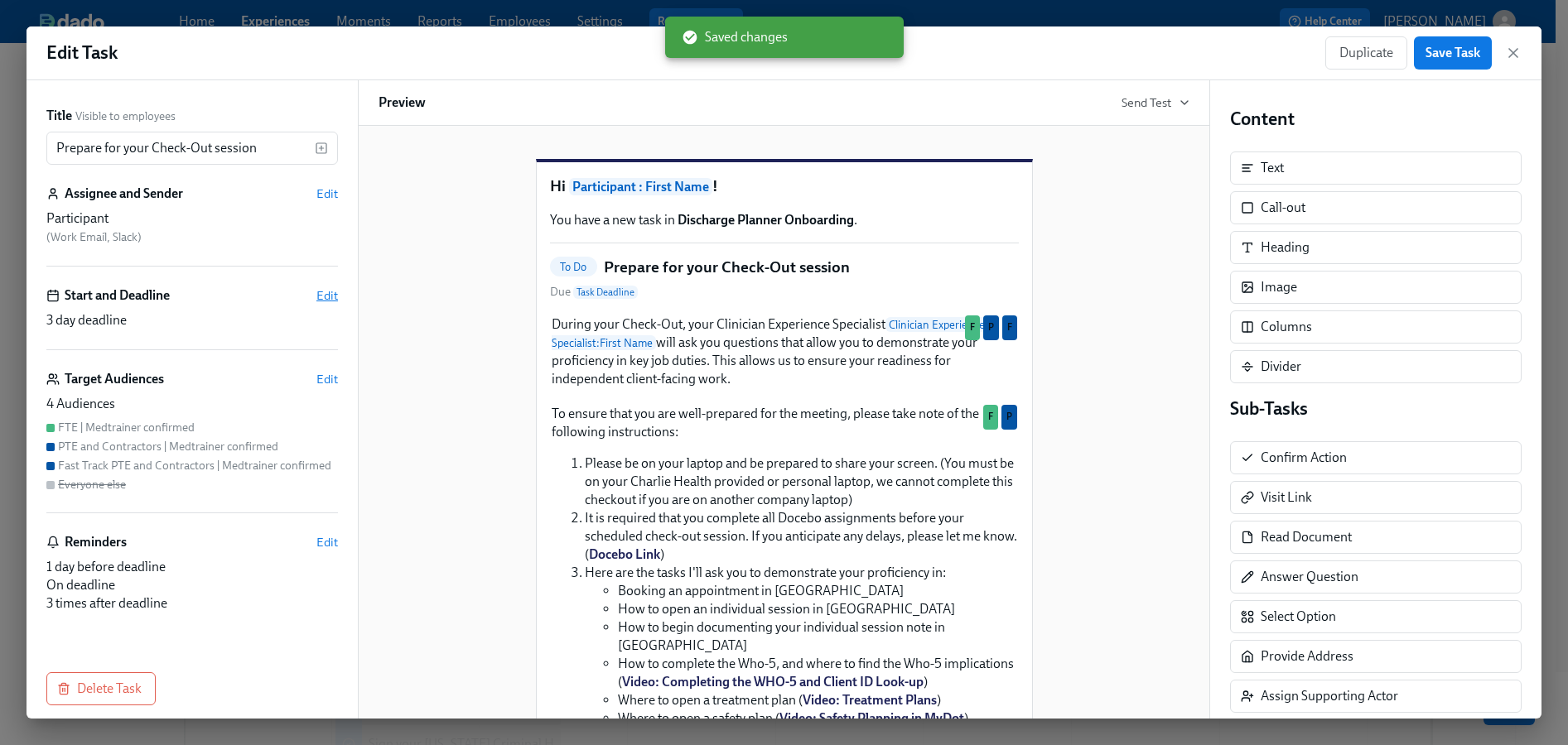
click at [316, 293] on span "Edit" at bounding box center [327, 295] width 22 height 16
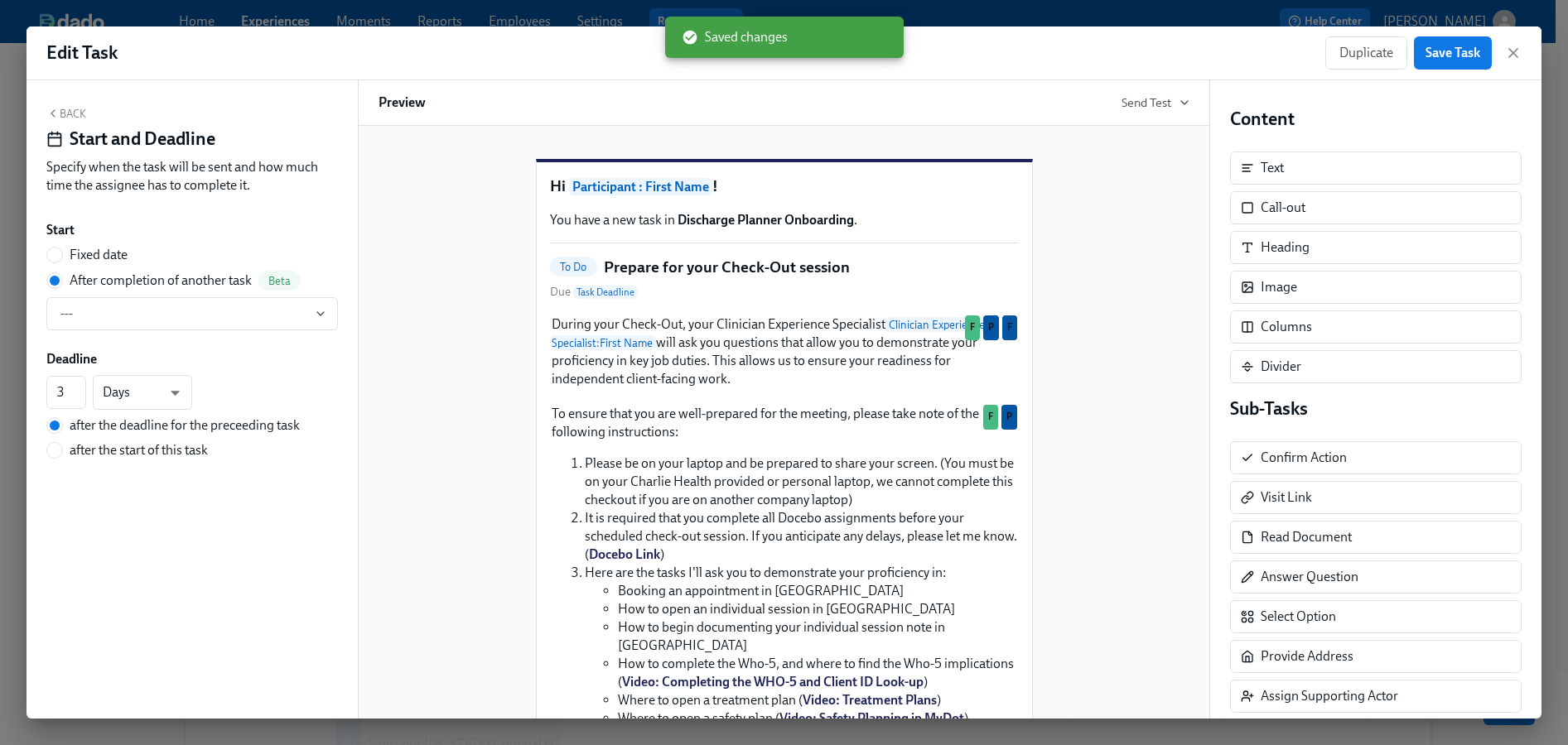
click at [84, 255] on span "Fixed date" at bounding box center [98, 255] width 58 height 18
click at [62, 255] on input "Fixed date" at bounding box center [54, 255] width 15 height 15
radio input "true"
radio input "false"
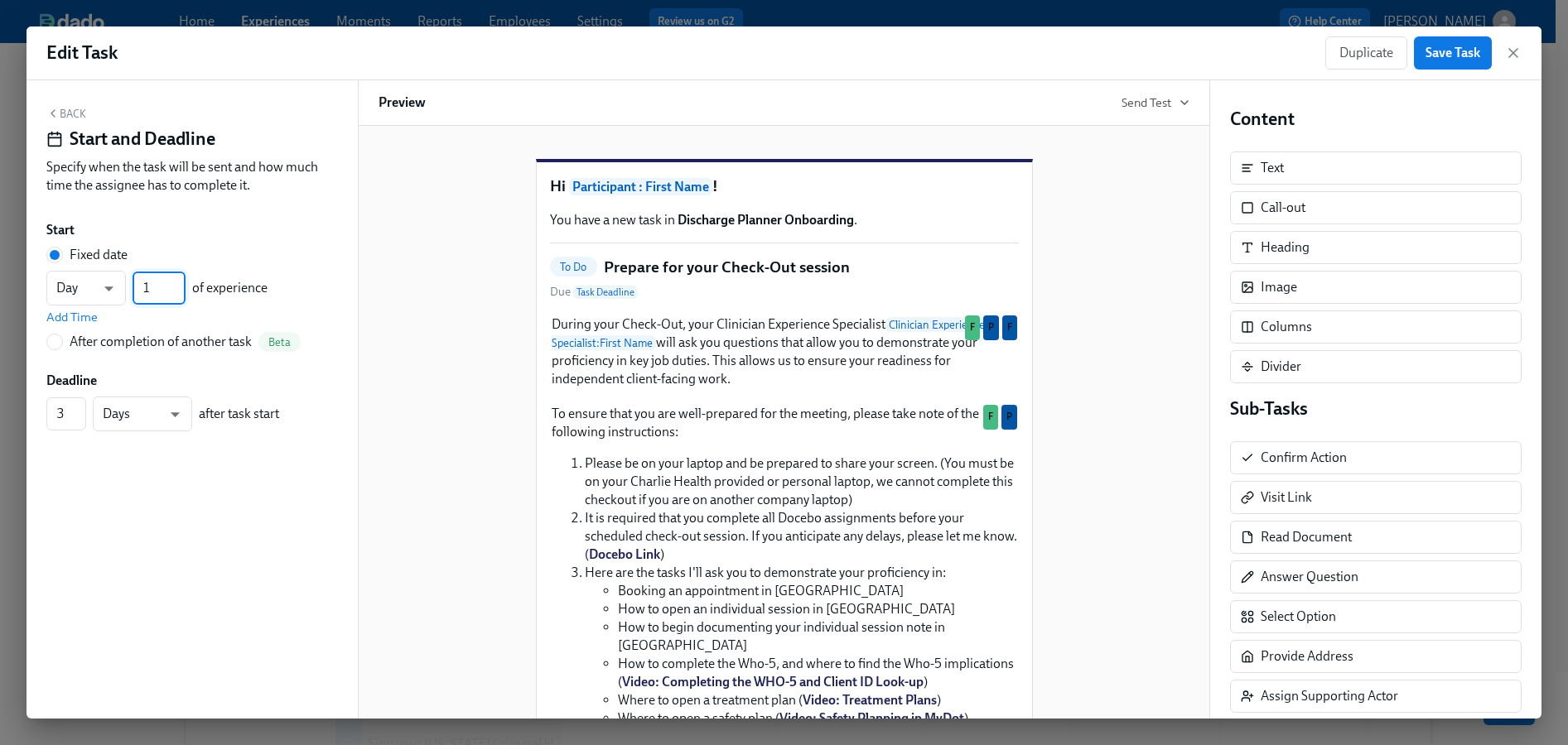
drag, startPoint x: 158, startPoint y: 290, endPoint x: 129, endPoint y: 290, distance: 29.0
click at [129, 290] on div "Day d ​ 1 ​ of experience" at bounding box center [156, 288] width 221 height 35
type input "18"
click at [1473, 57] on span "Save Task" at bounding box center [1453, 53] width 55 height 16
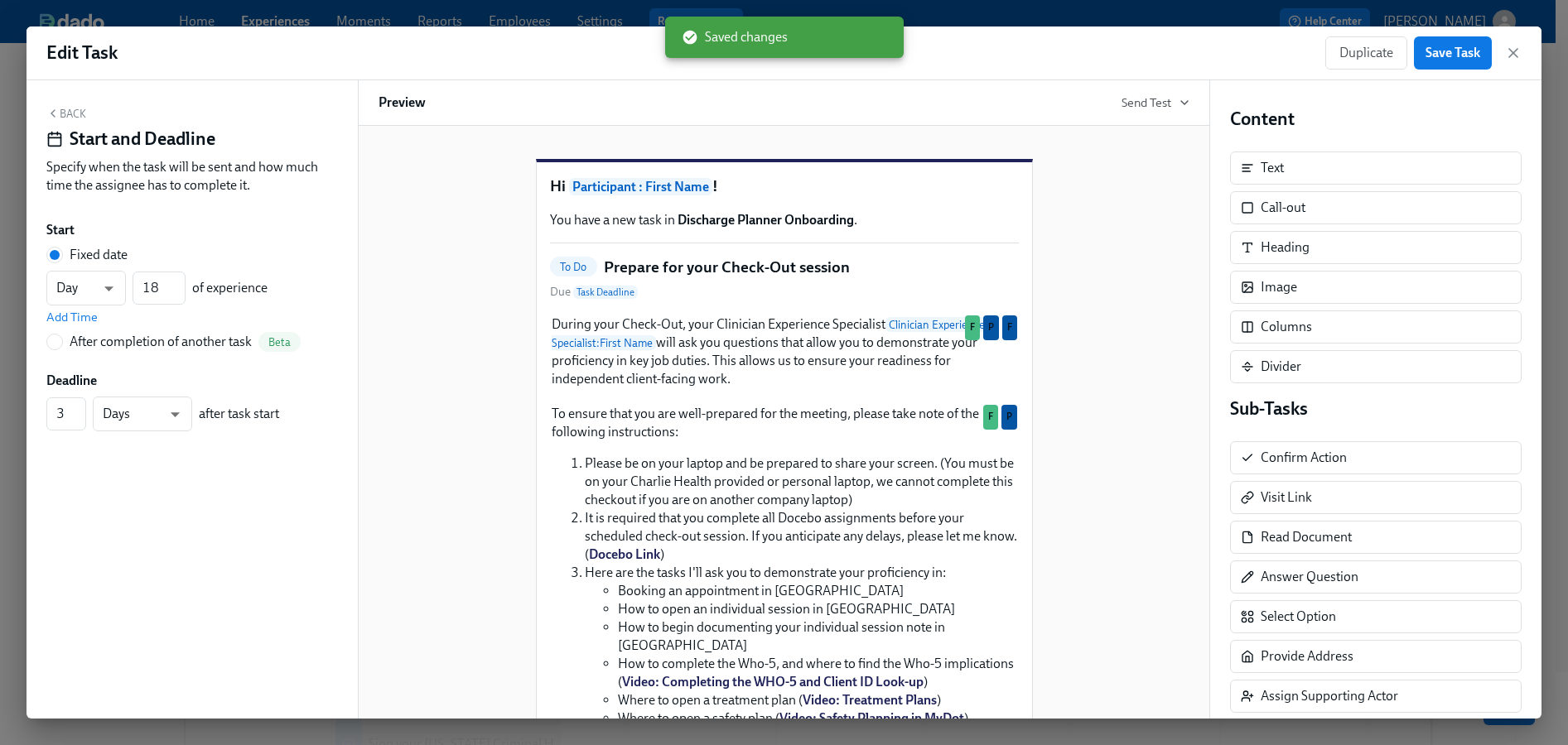
click at [1522, 50] on div "Edit Task Duplicate Save Task" at bounding box center [783, 53] width 1515 height 54
click at [1512, 57] on icon "button" at bounding box center [1513, 53] width 16 height 16
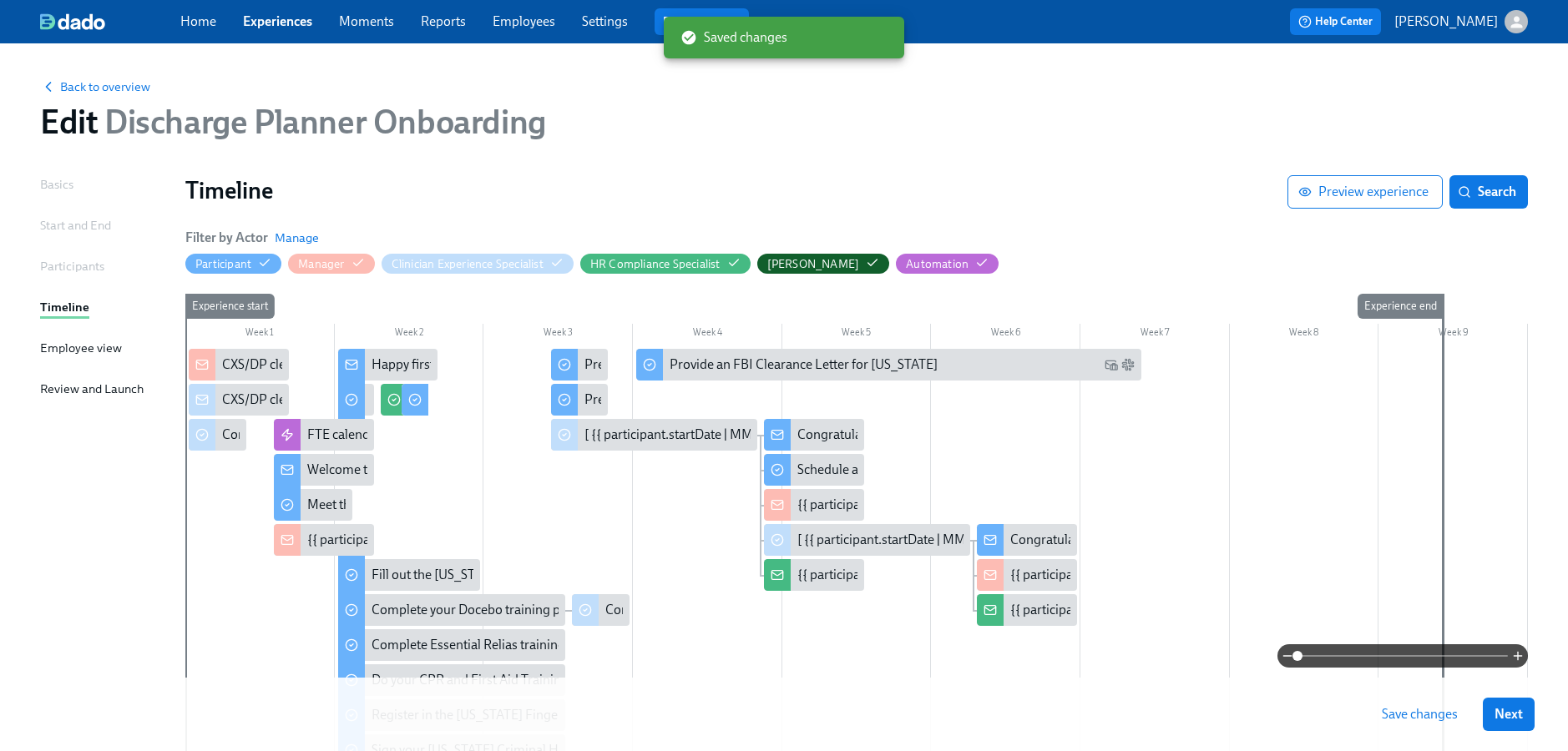
click at [1408, 707] on span "Save changes" at bounding box center [1420, 715] width 76 height 16
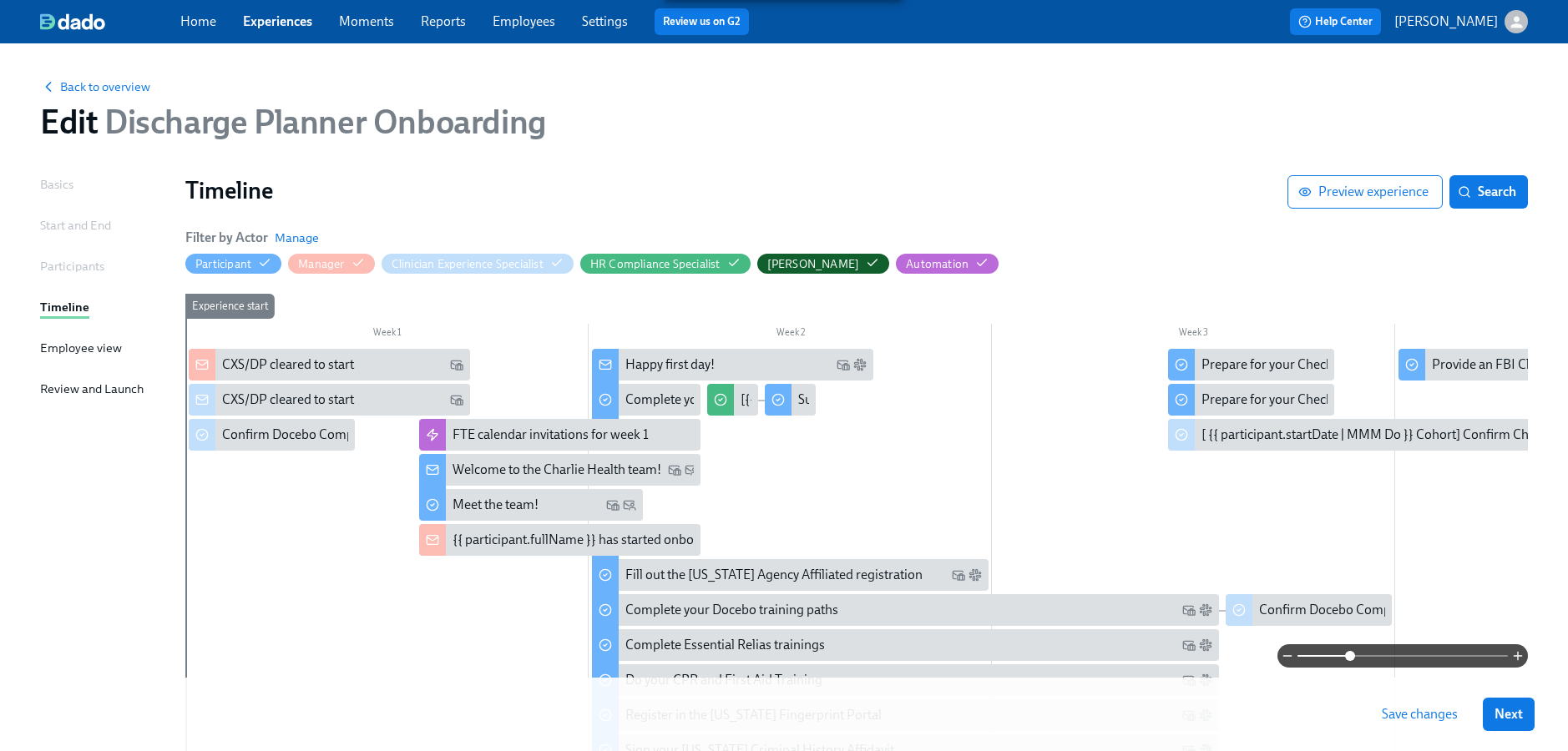
drag, startPoint x: 1294, startPoint y: 653, endPoint x: 1353, endPoint y: 652, distance: 59.0
click at [1353, 652] on span at bounding box center [1350, 656] width 10 height 10
click at [263, 439] on div "Confirm Docebo Completion for {{ participant.fullName }} (2nd attempt)" at bounding box center [427, 435] width 410 height 18
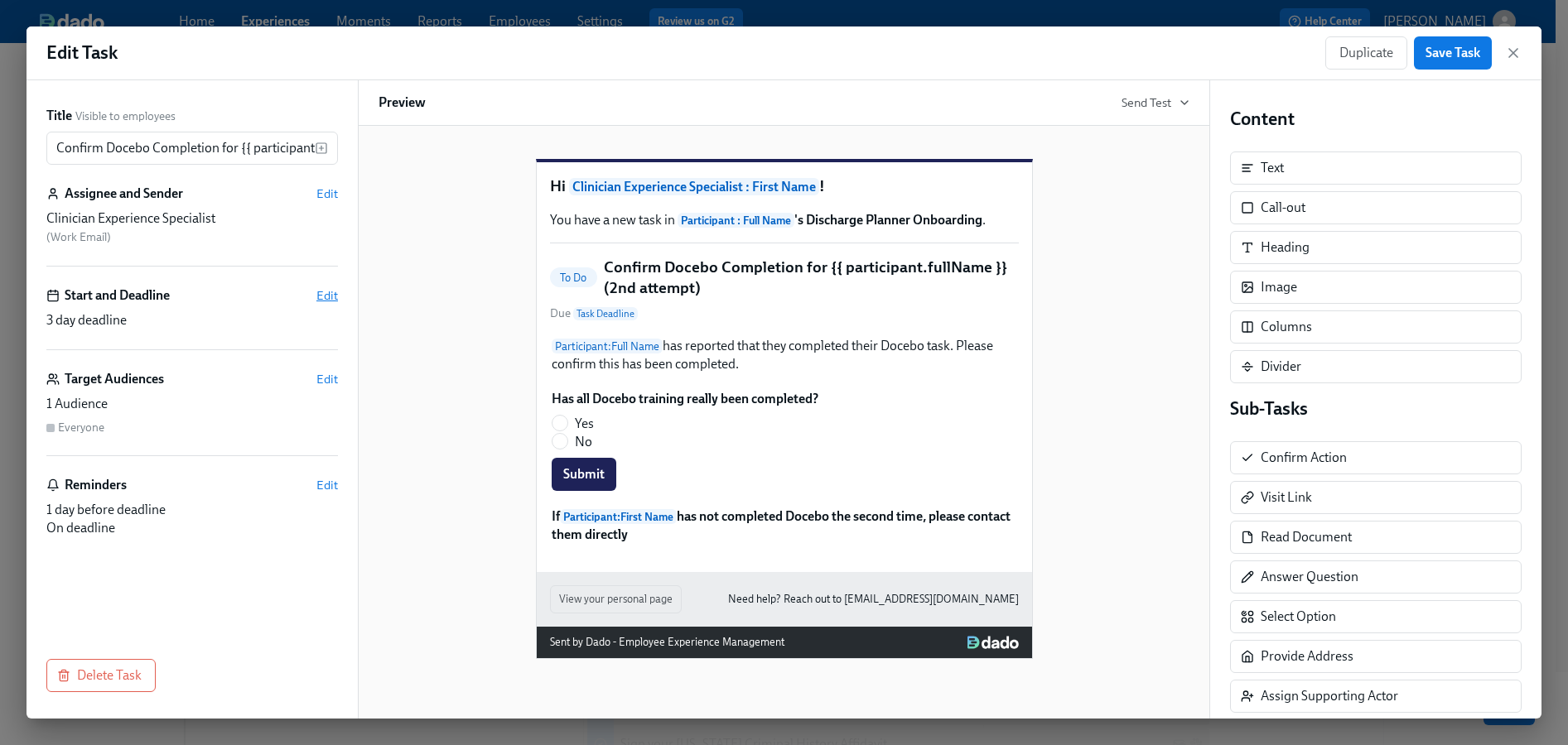
click at [332, 298] on span "Edit" at bounding box center [327, 295] width 22 height 16
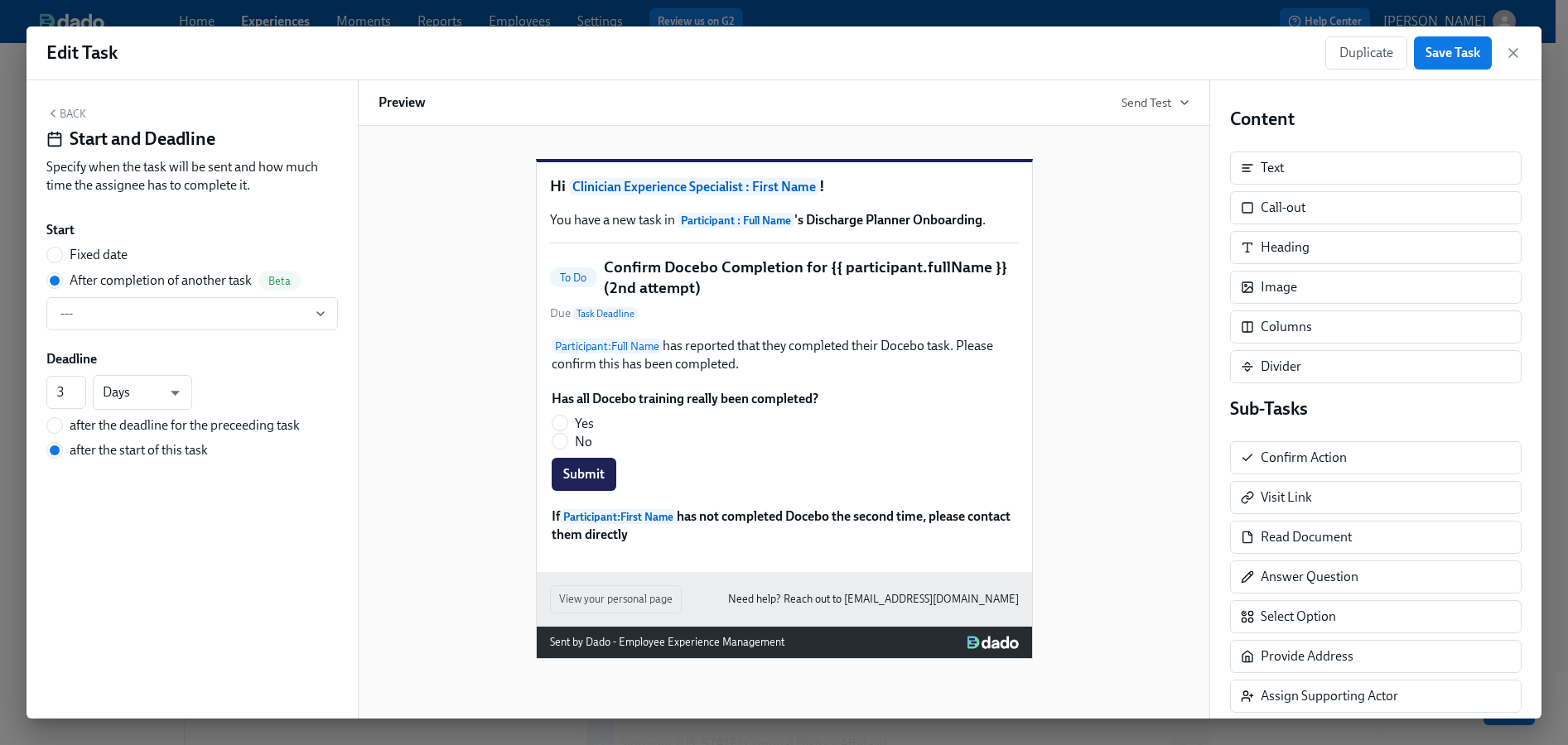
click at [85, 249] on span "Fixed date" at bounding box center [98, 255] width 58 height 18
click at [62, 249] on input "Fixed date" at bounding box center [54, 255] width 15 height 15
radio input "true"
radio input "false"
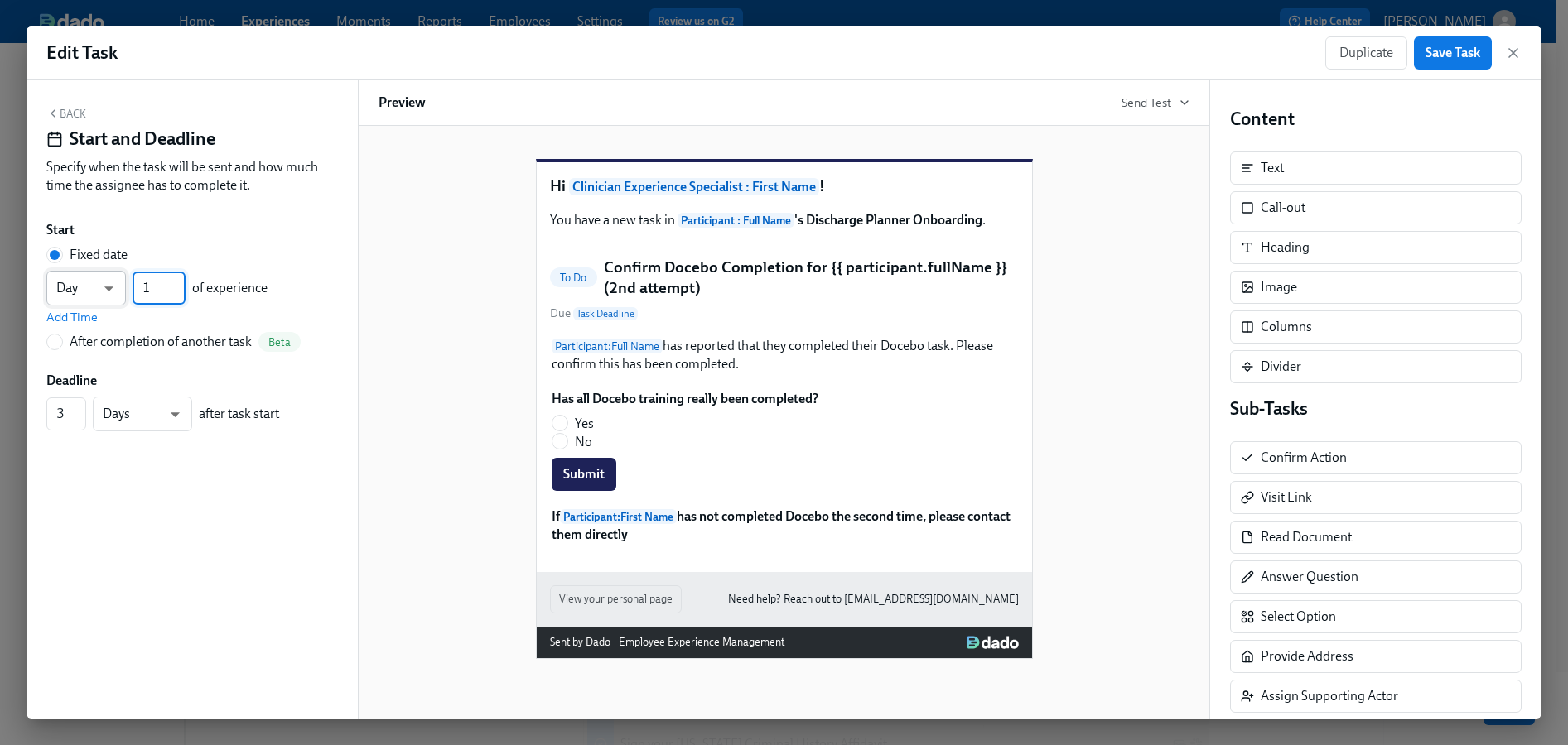
drag, startPoint x: 161, startPoint y: 285, endPoint x: 123, endPoint y: 285, distance: 38.0
click at [123, 285] on div "Day d ​ 1 ​ of experience" at bounding box center [156, 288] width 221 height 35
type input "15"
click at [1449, 57] on span "Save Task" at bounding box center [1453, 53] width 55 height 16
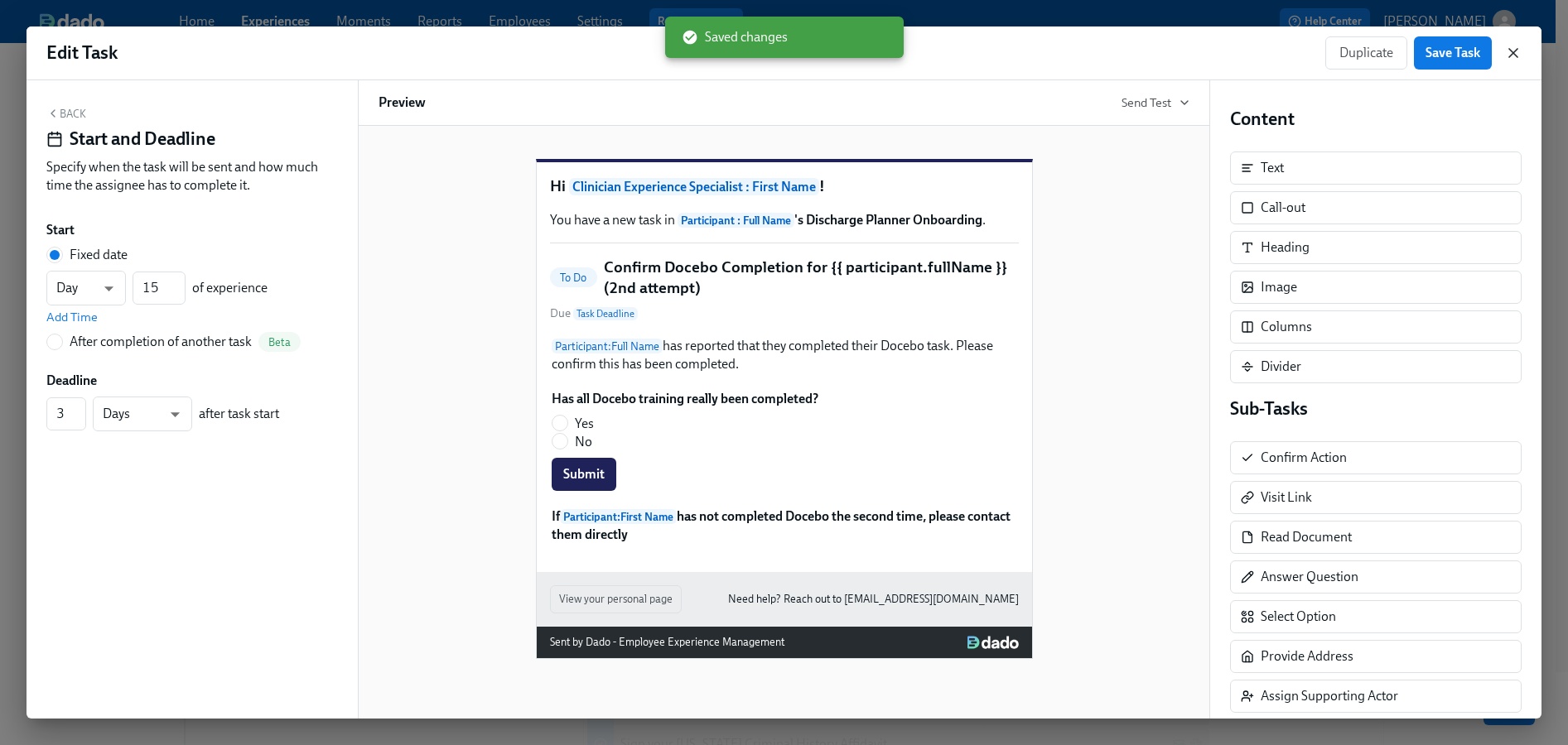
click at [1509, 51] on icon "button" at bounding box center [1513, 53] width 16 height 16
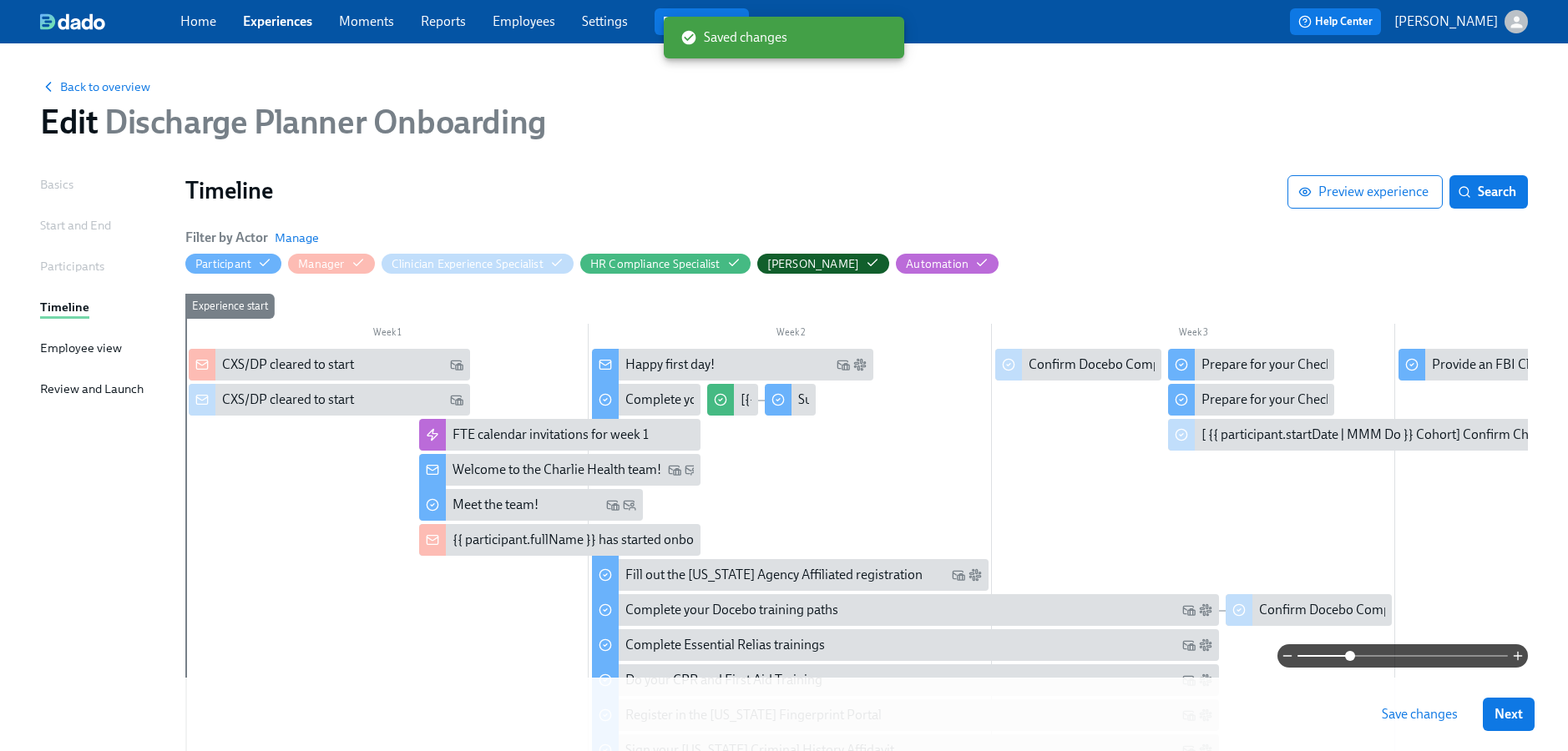
click at [1409, 716] on span "Save changes" at bounding box center [1420, 715] width 76 height 16
click at [565, 439] on div "FTE calendar invitations for week 1" at bounding box center [551, 435] width 196 height 18
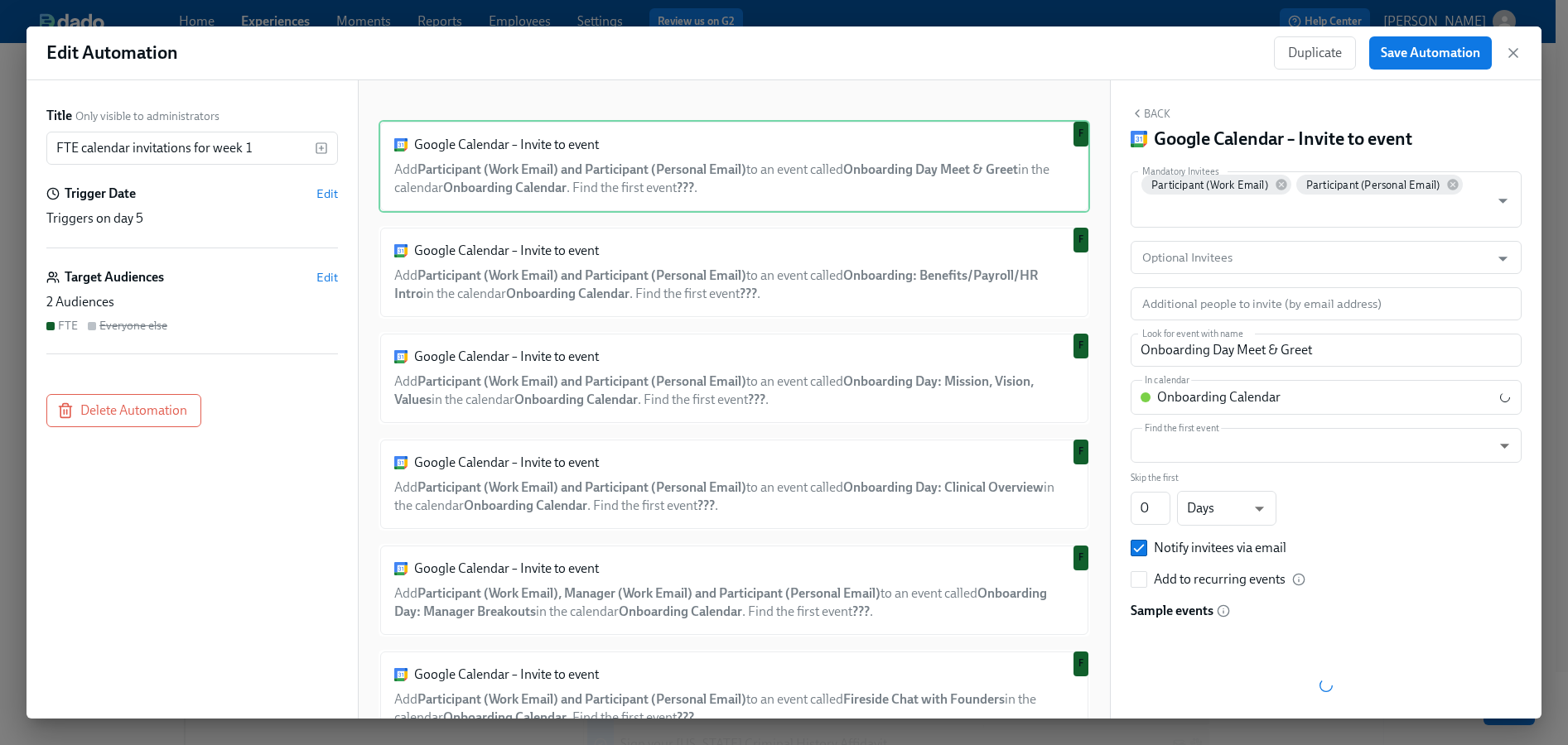
drag, startPoint x: 1522, startPoint y: 60, endPoint x: 1511, endPoint y: 68, distance: 13.6
click at [1523, 60] on div "Edit Automation Duplicate Save Automation" at bounding box center [783, 53] width 1515 height 54
click at [126, 408] on span "Delete Automation" at bounding box center [123, 411] width 127 height 16
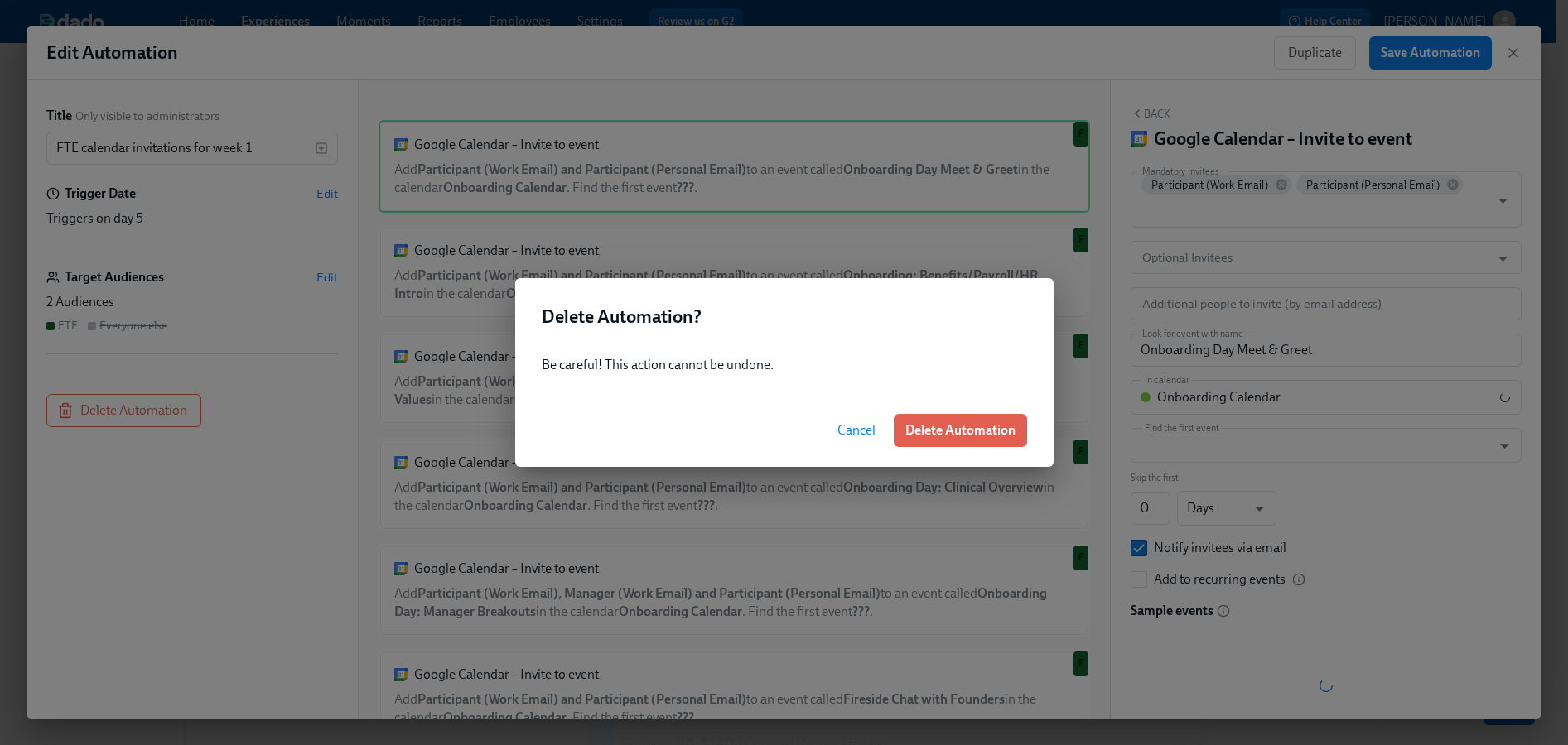
click at [837, 428] on span "Cancel" at bounding box center [856, 431] width 38 height 16
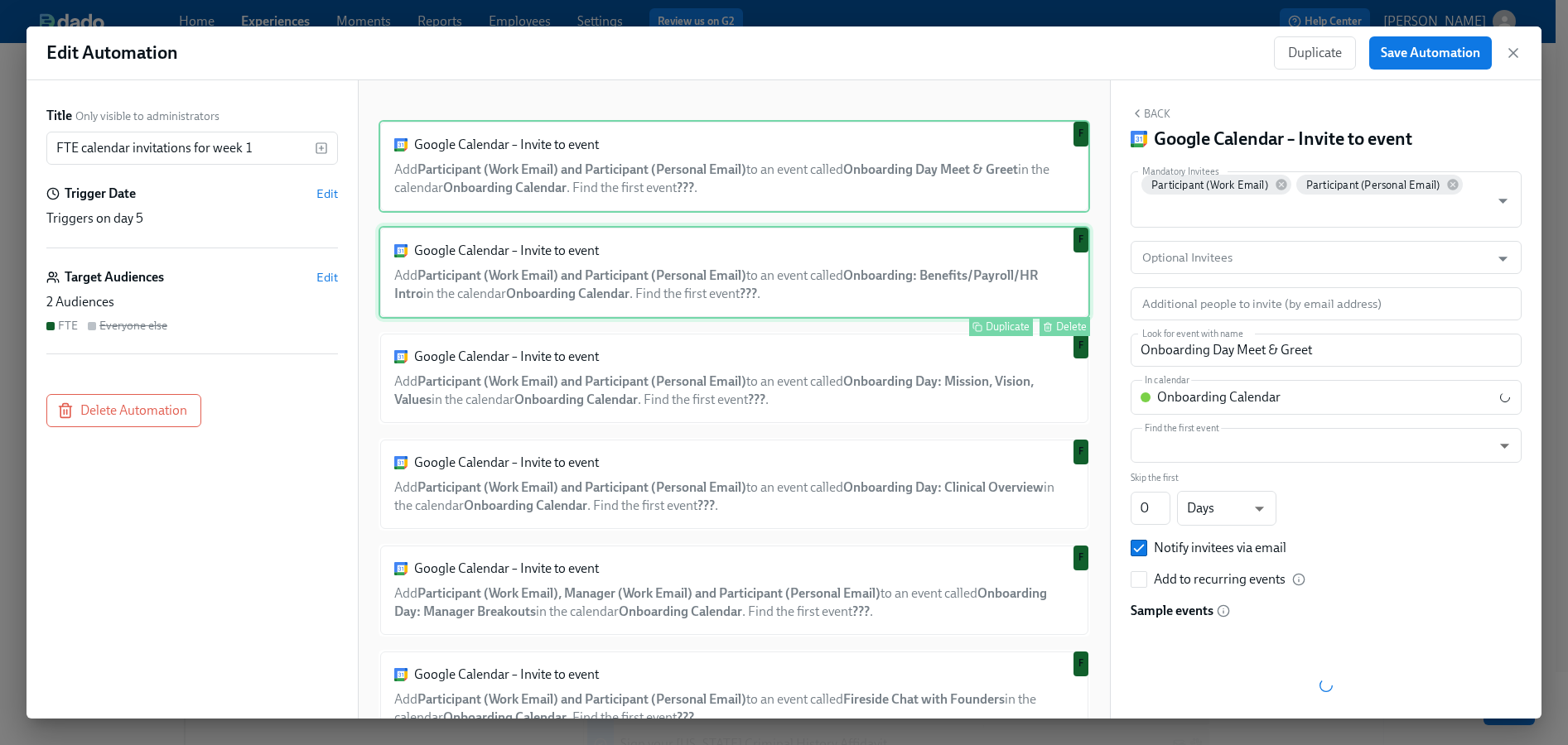
click at [823, 284] on div "Google Calendar – Invite to event Add Participant (Work Email) and Participant …" at bounding box center [734, 272] width 712 height 93
type input "Onboarding: Benefits/Payroll/HR Intro"
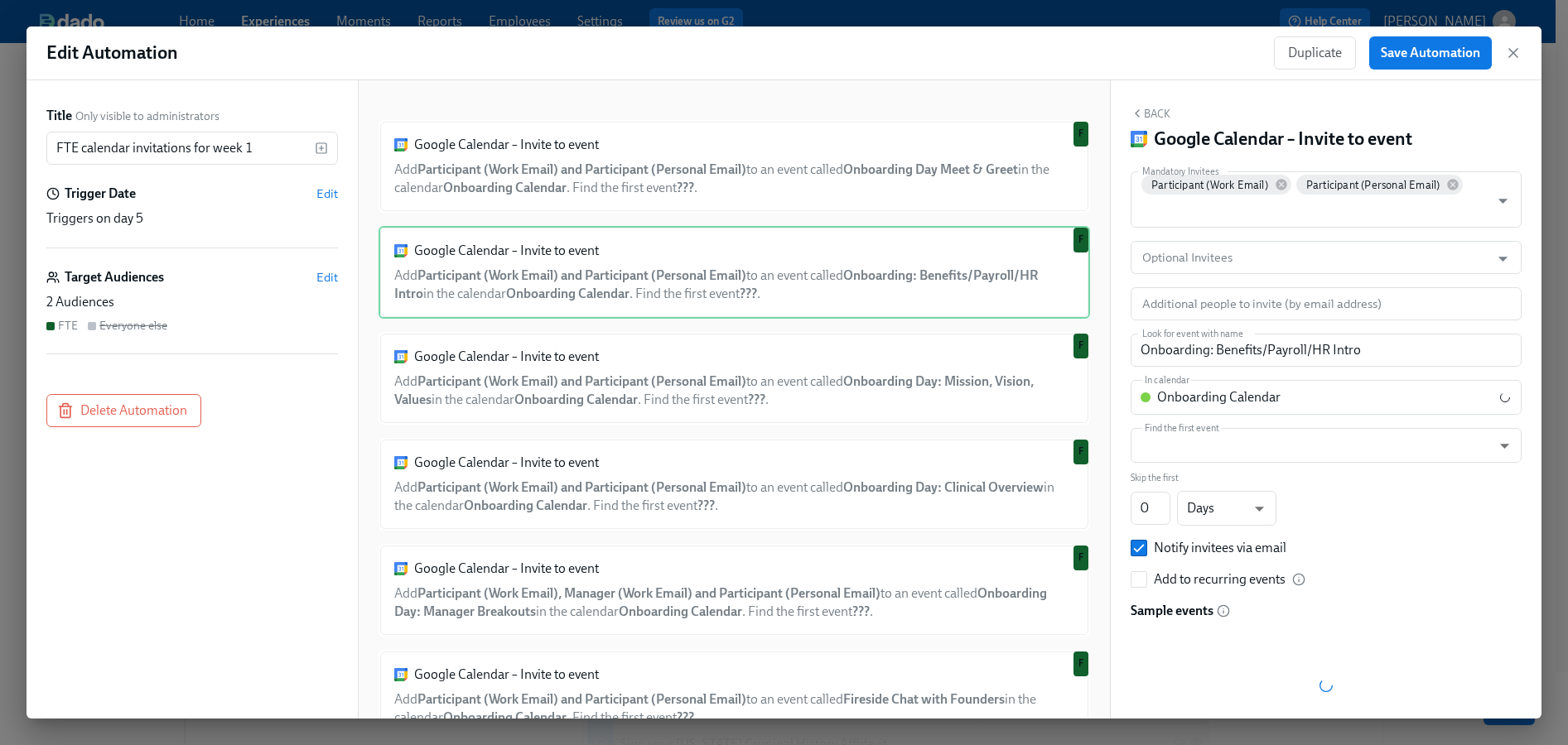
click at [1522, 50] on div "Edit Automation Duplicate Save Automation" at bounding box center [783, 53] width 1515 height 54
click at [1518, 55] on icon "button" at bounding box center [1513, 53] width 16 height 16
